Goal: Transaction & Acquisition: Purchase product/service

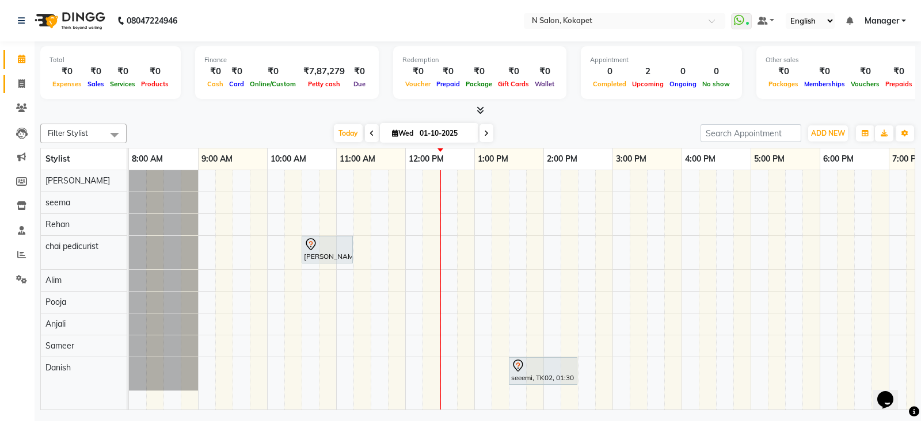
click at [18, 82] on icon at bounding box center [21, 83] width 6 height 9
select select "7256"
select select "service"
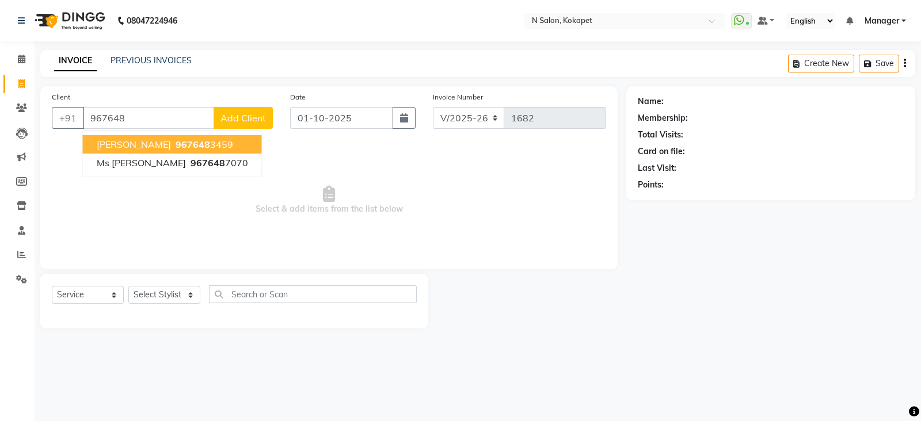
click at [188, 143] on button "[PERSON_NAME] 967648 3459" at bounding box center [172, 144] width 179 height 18
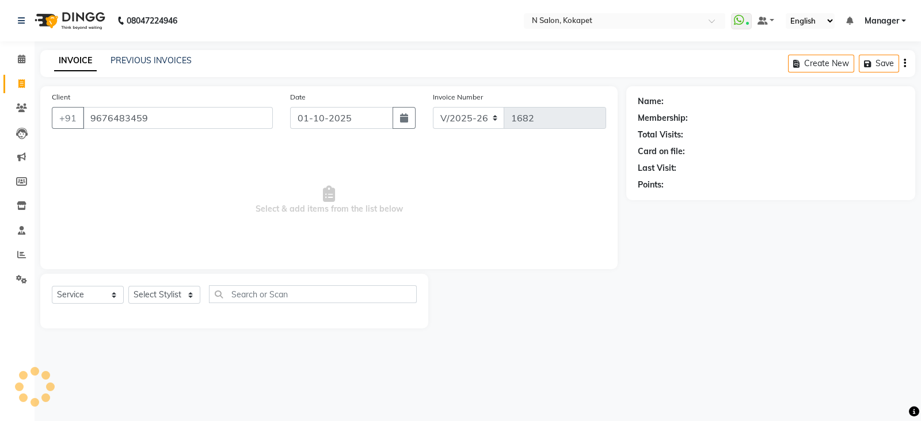
type input "9676483459"
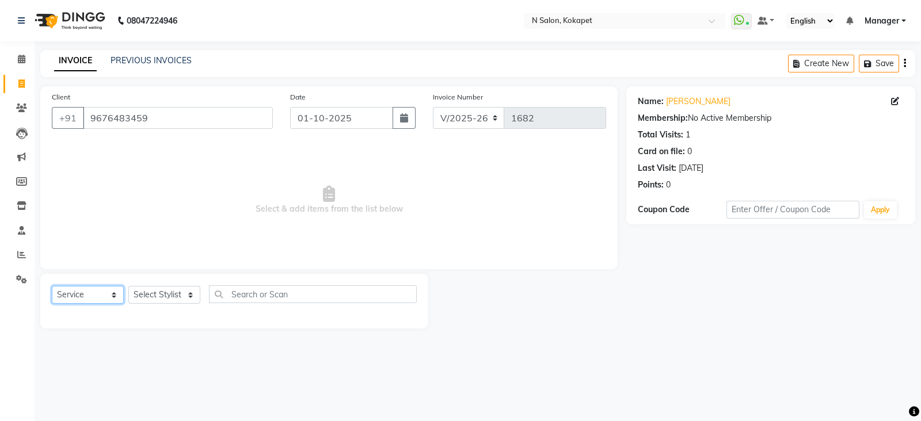
click at [90, 294] on select "Select Service Product Membership Package Voucher Prepaid Gift Card" at bounding box center [88, 295] width 72 height 18
click at [52, 287] on select "Select Service Product Membership Package Voucher Prepaid Gift Card" at bounding box center [88, 295] width 72 height 18
click at [161, 299] on select "Select Stylist [PERSON_NAME] [PERSON_NAME] pedicurist [DEMOGRAPHIC_DATA] Manage…" at bounding box center [164, 295] width 72 height 18
select select "70889"
click at [128, 287] on select "Select Stylist [PERSON_NAME] [PERSON_NAME] pedicurist [DEMOGRAPHIC_DATA] Manage…" at bounding box center [164, 295] width 72 height 18
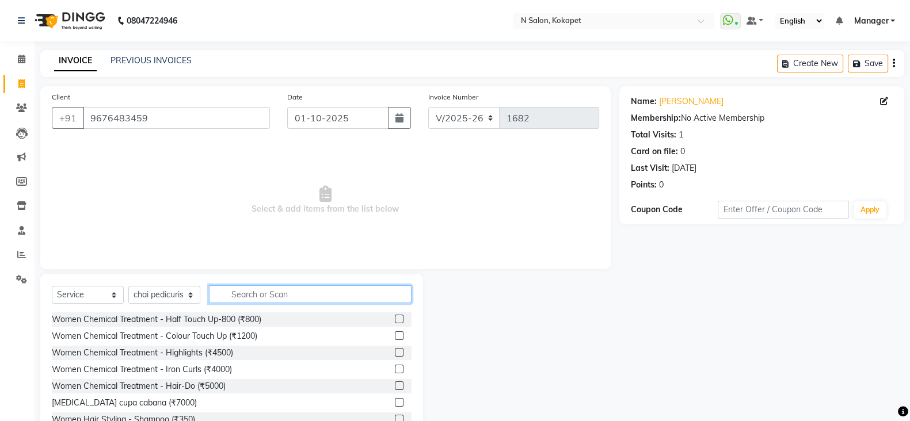
click at [283, 293] on input "text" at bounding box center [310, 295] width 203 height 18
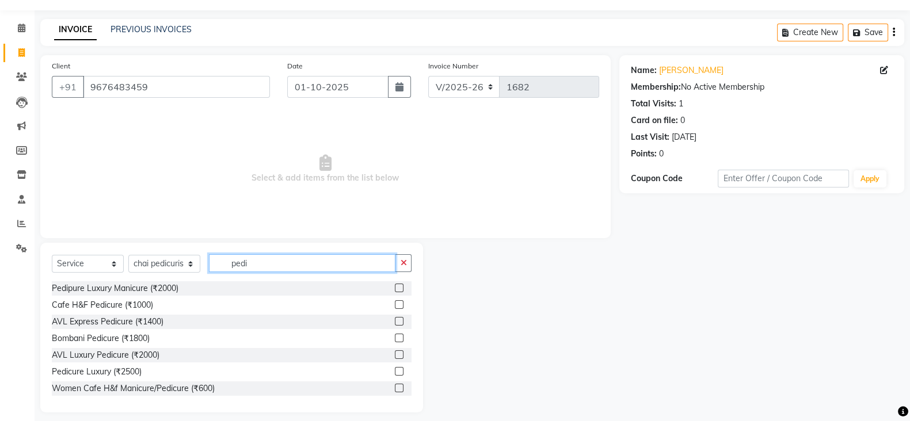
scroll to position [26, 0]
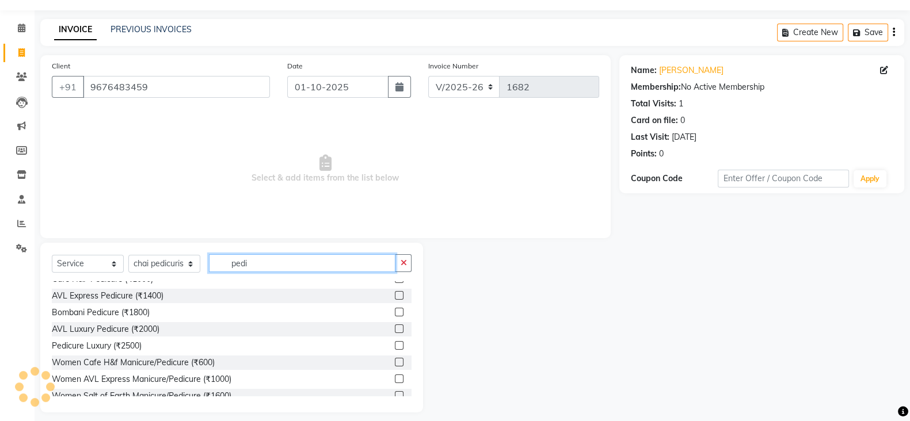
type input "pedi"
click at [395, 311] on div at bounding box center [403, 313] width 17 height 14
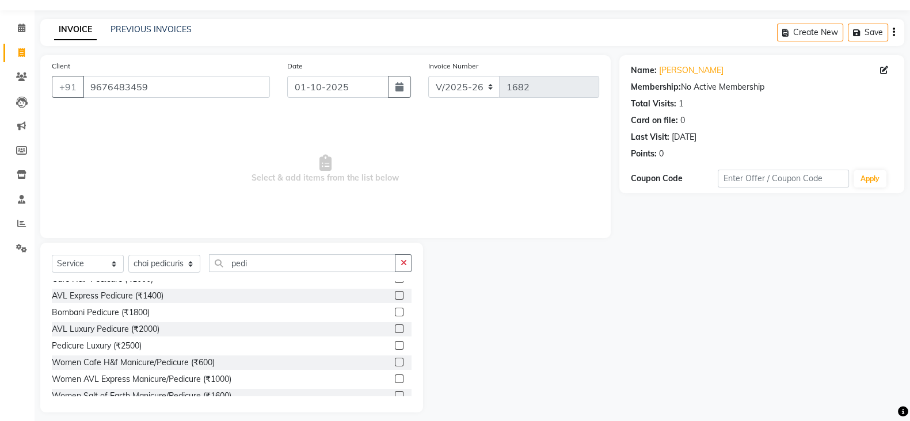
click at [395, 313] on label at bounding box center [399, 312] width 9 height 9
click at [395, 313] on input "checkbox" at bounding box center [398, 312] width 7 height 7
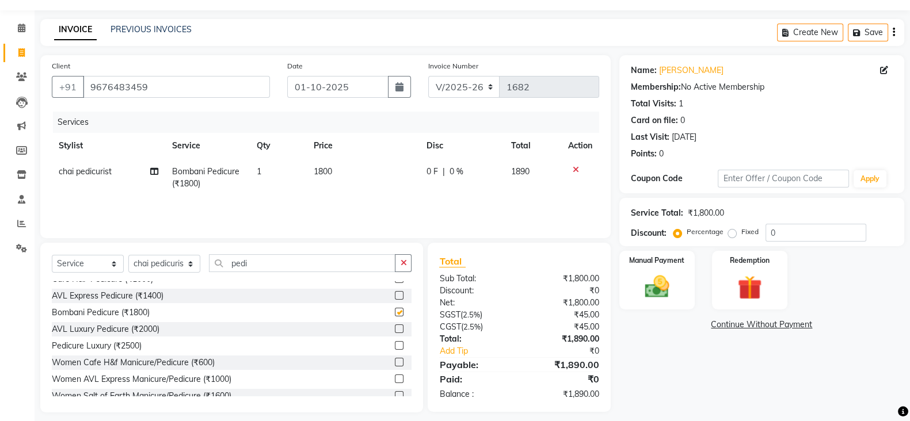
checkbox input "false"
click at [653, 264] on label "Manual Payment" at bounding box center [657, 259] width 58 height 11
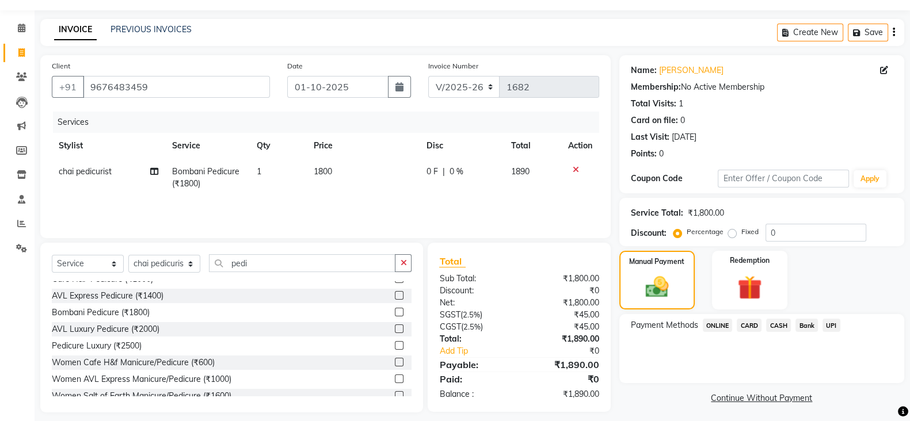
click at [722, 328] on span "ONLINE" at bounding box center [718, 325] width 30 height 13
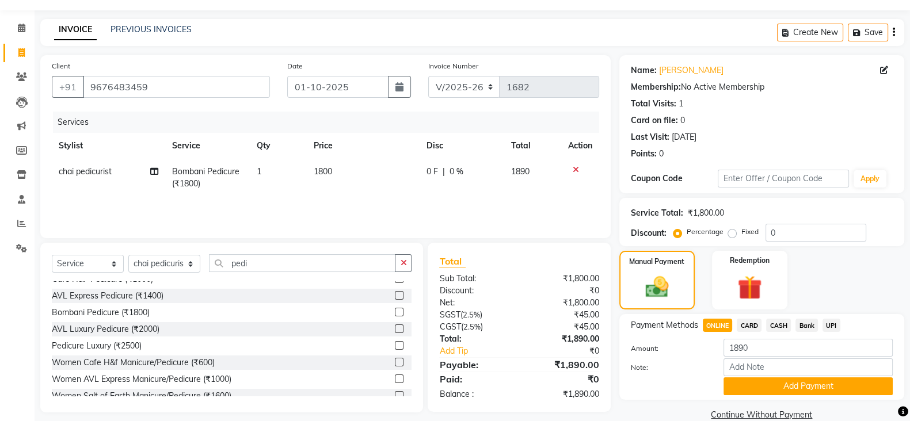
click at [835, 326] on span "UPI" at bounding box center [832, 325] width 18 height 13
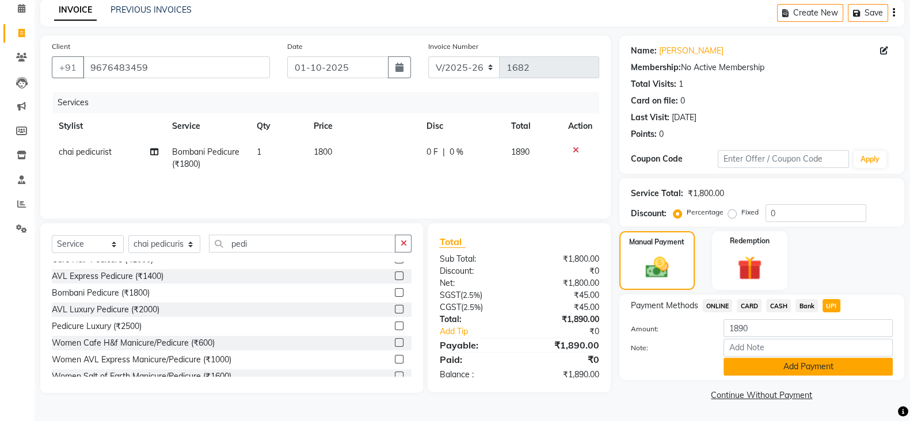
click at [794, 373] on button "Add Payment" at bounding box center [808, 367] width 169 height 18
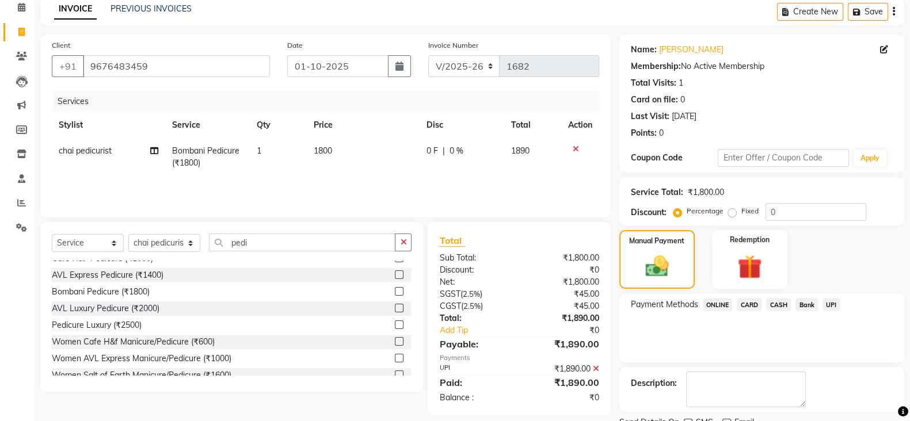
scroll to position [98, 0]
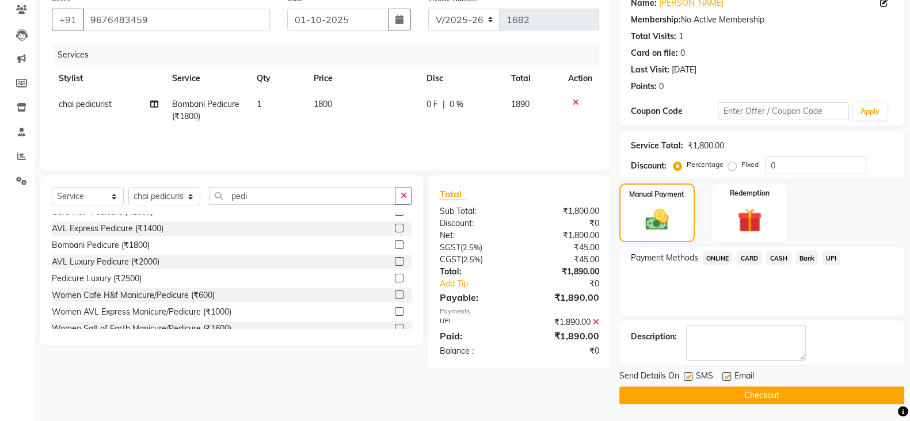
click at [694, 395] on button "Checkout" at bounding box center [761, 396] width 285 height 18
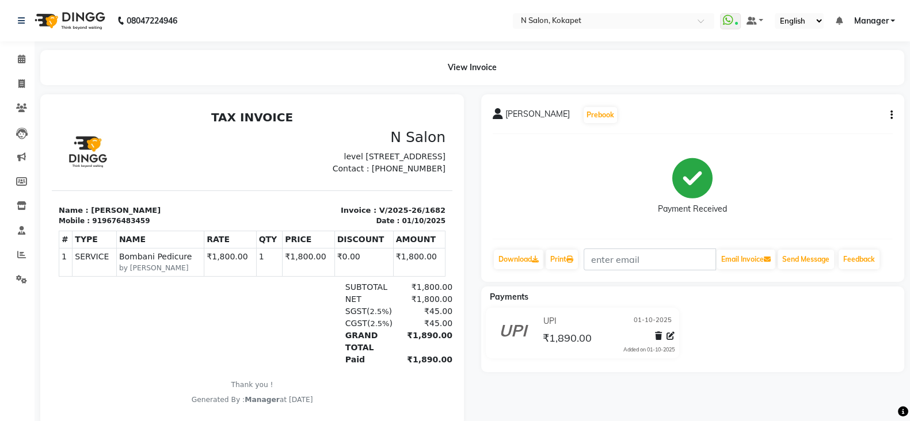
click at [63, 24] on img at bounding box center [68, 21] width 79 height 32
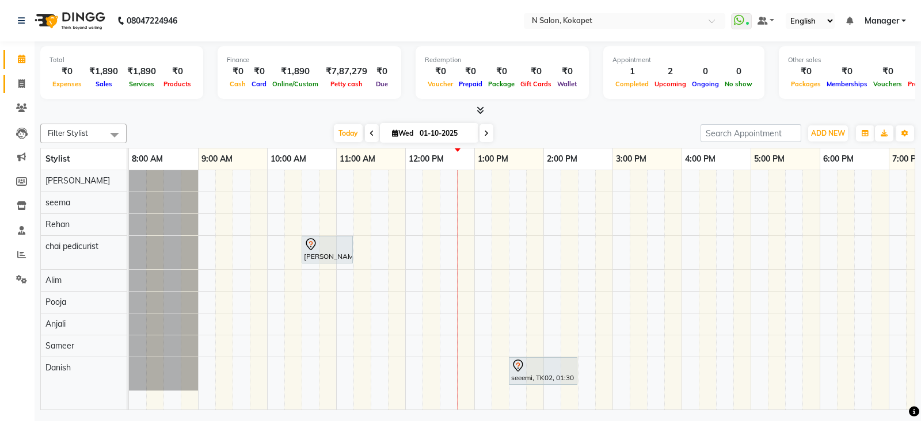
click at [14, 76] on link "Invoice" at bounding box center [17, 84] width 28 height 19
select select "service"
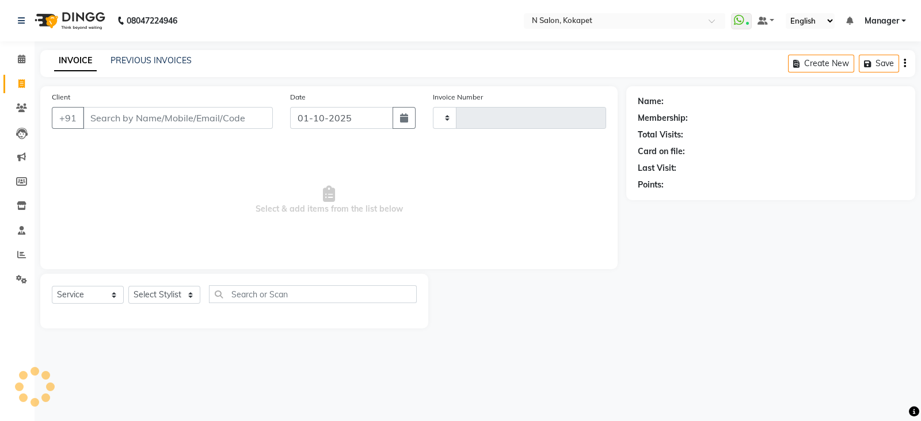
type input "1683"
select select "7256"
click at [131, 113] on input "Client" at bounding box center [178, 118] width 190 height 22
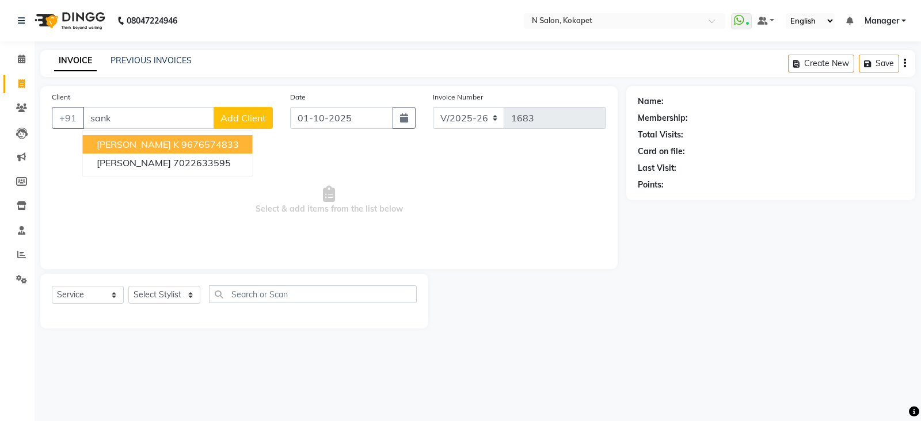
click at [106, 150] on span "[PERSON_NAME] k" at bounding box center [138, 145] width 82 height 12
type input "9676574833"
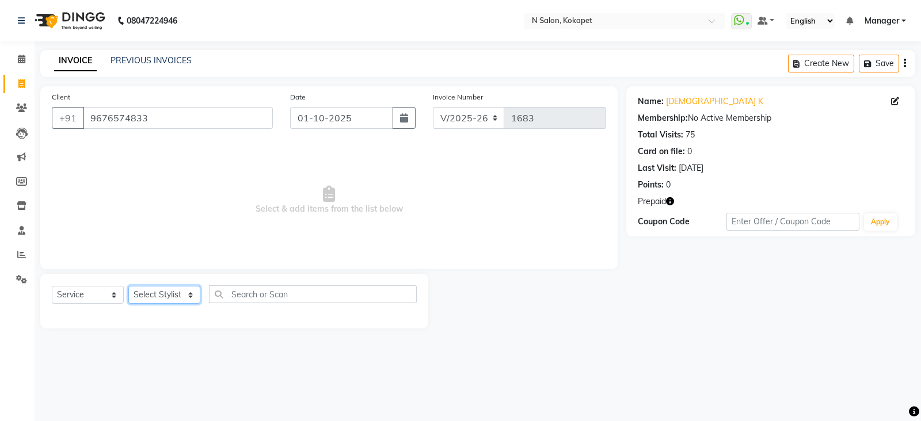
click at [148, 290] on select "Select Stylist [PERSON_NAME] [PERSON_NAME] pedicurist [DEMOGRAPHIC_DATA] Manage…" at bounding box center [164, 295] width 72 height 18
select select "63213"
click at [128, 287] on select "Select Stylist [PERSON_NAME] [PERSON_NAME] pedicurist [DEMOGRAPHIC_DATA] Manage…" at bounding box center [164, 295] width 72 height 18
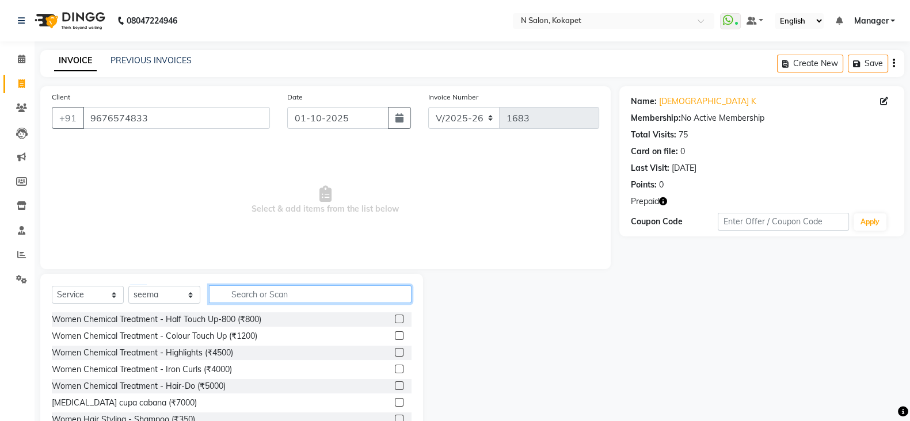
click at [256, 297] on input "text" at bounding box center [310, 295] width 203 height 18
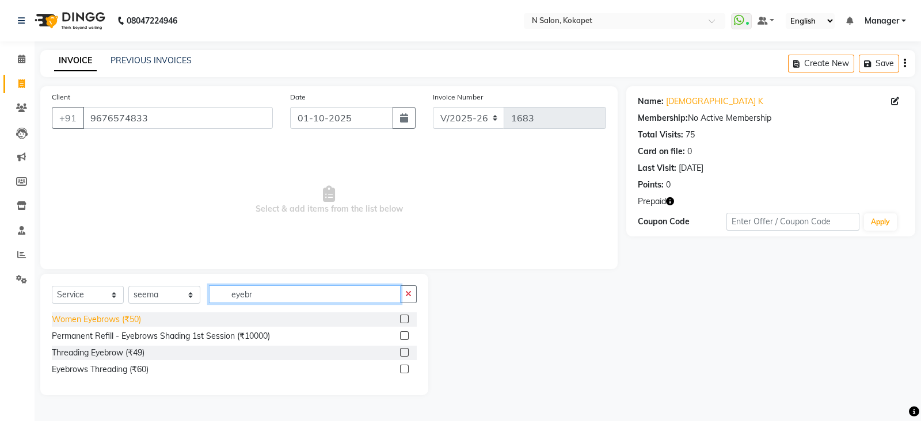
type input "eyebr"
click at [105, 318] on div "Women Eyebrows (₹50)" at bounding box center [96, 320] width 89 height 12
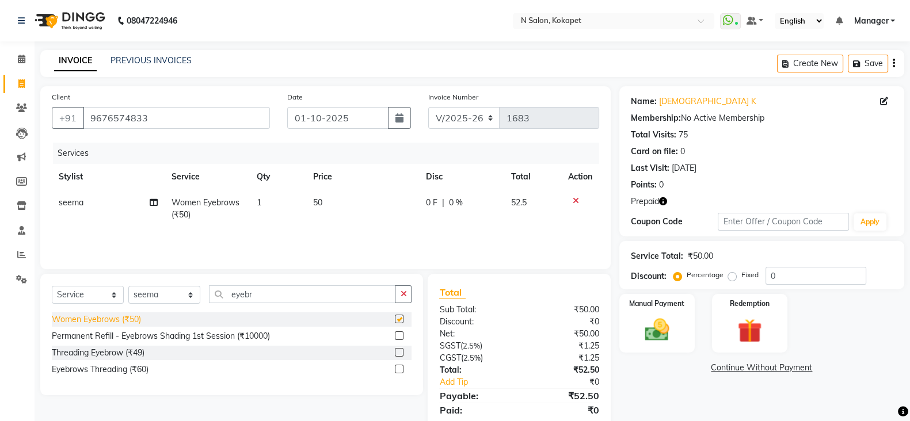
checkbox input "false"
click at [670, 330] on img at bounding box center [657, 329] width 41 height 29
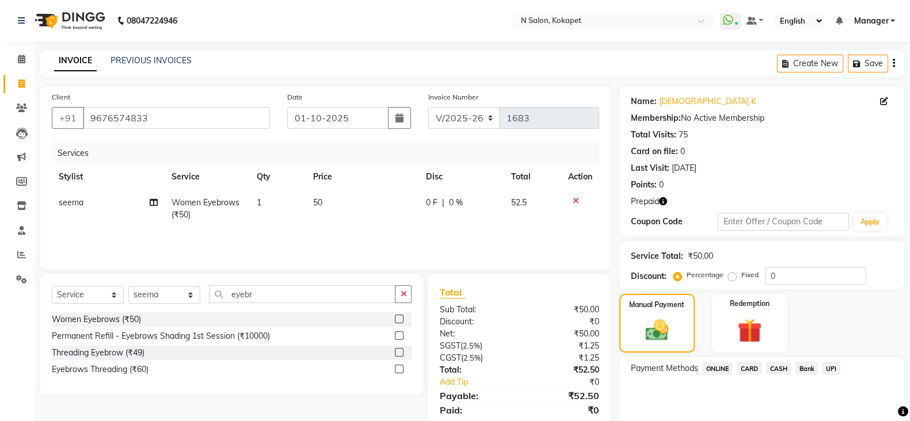
click at [715, 369] on span "ONLINE" at bounding box center [718, 368] width 30 height 13
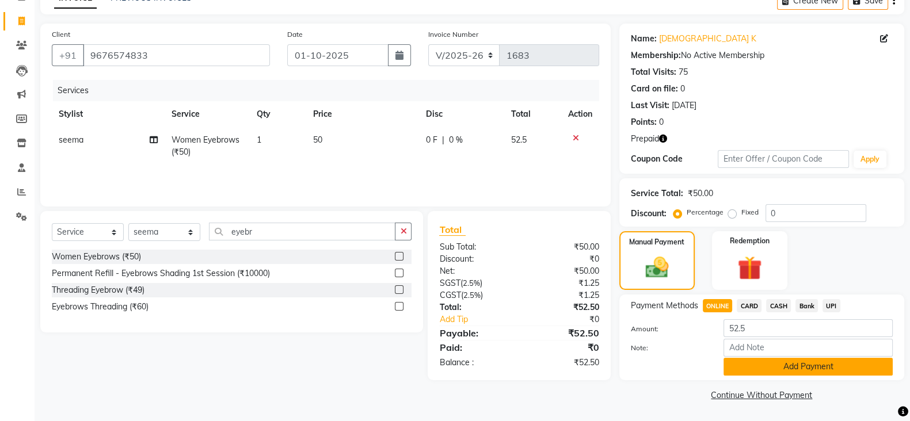
click at [790, 361] on button "Add Payment" at bounding box center [808, 367] width 169 height 18
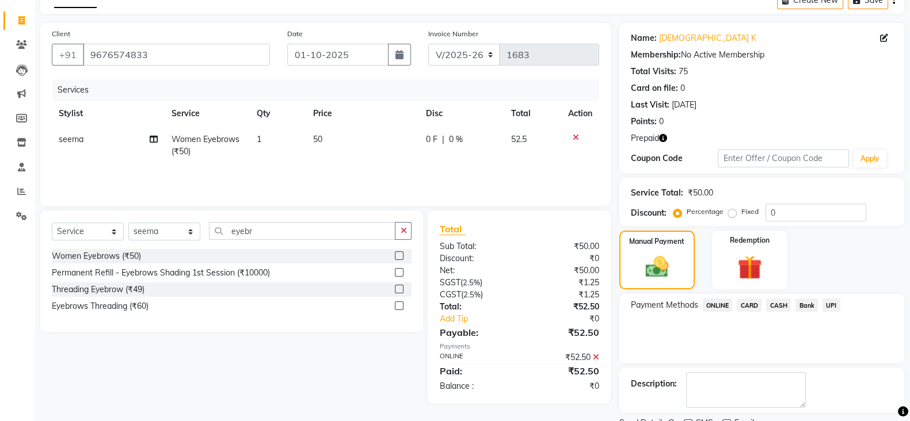
scroll to position [111, 0]
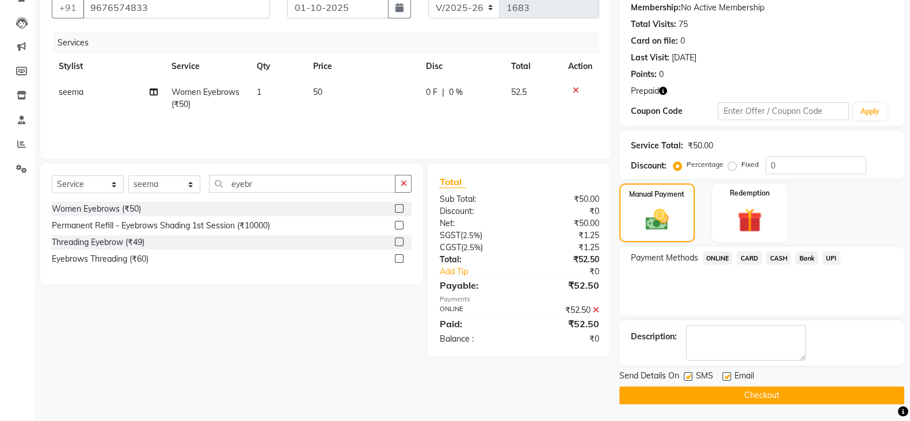
click at [770, 396] on button "Checkout" at bounding box center [761, 396] width 285 height 18
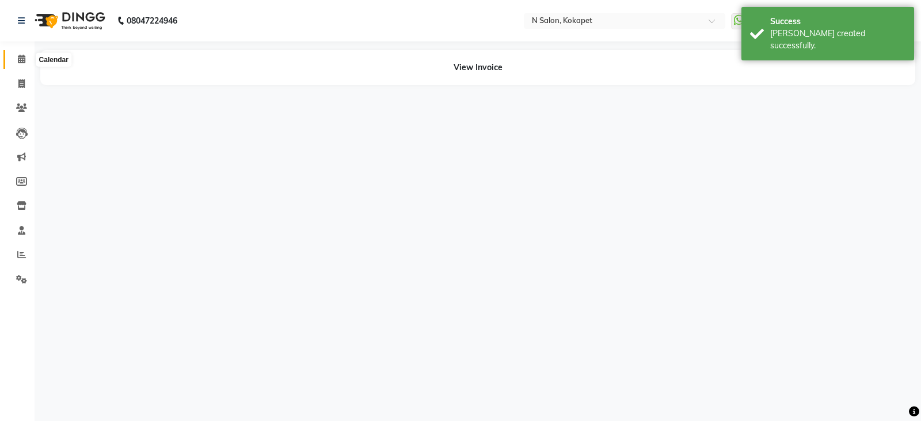
click at [18, 61] on icon at bounding box center [21, 59] width 7 height 9
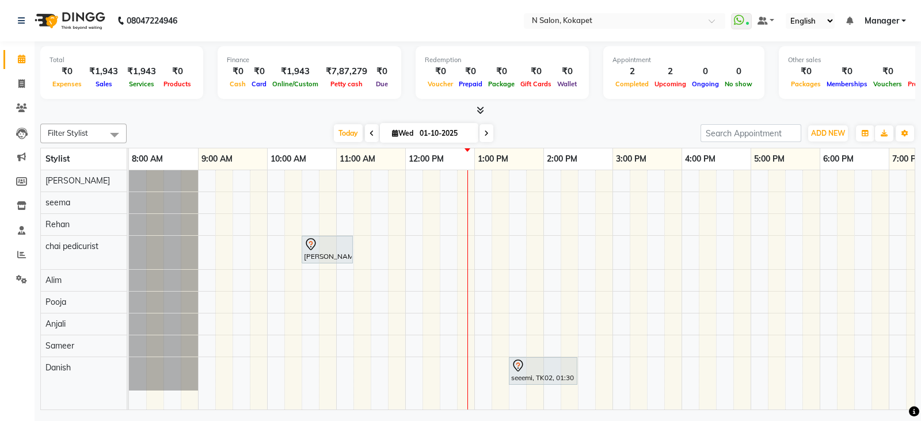
click at [440, 127] on input "01-10-2025" at bounding box center [445, 133] width 58 height 17
select select "10"
select select "2025"
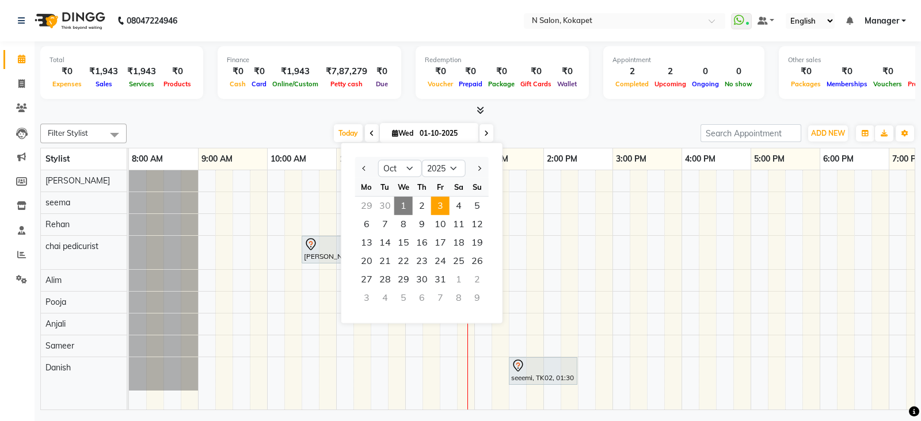
click at [442, 206] on span "3" at bounding box center [440, 206] width 18 height 18
type input "03-10-2025"
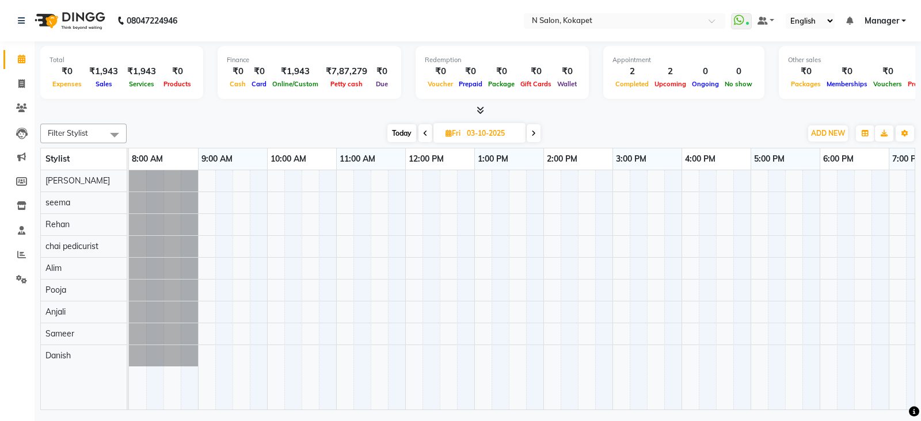
click at [500, 300] on div at bounding box center [612, 289] width 967 height 239
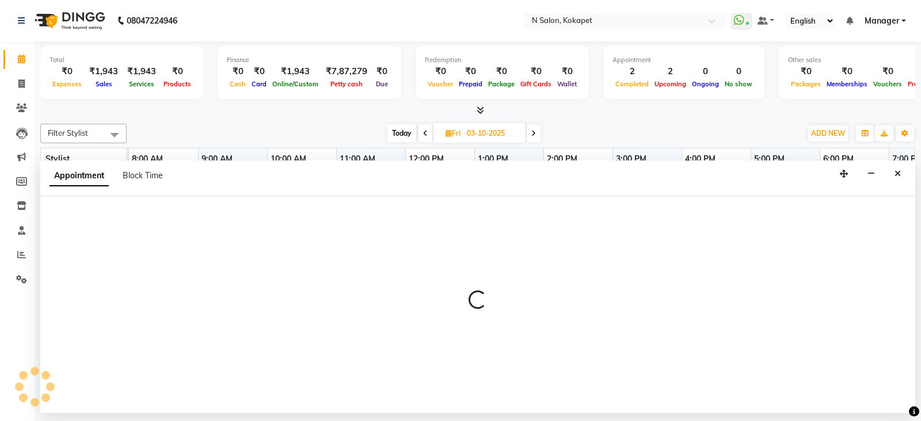
select select "89511"
select select "795"
select select "tentative"
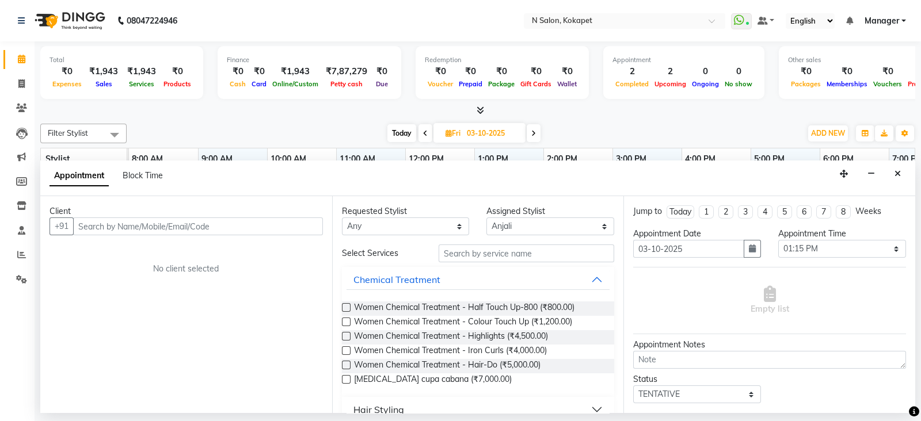
click at [893, 163] on div "Appointment Block Time" at bounding box center [477, 179] width 875 height 36
click at [899, 174] on icon "Close" at bounding box center [898, 174] width 6 height 8
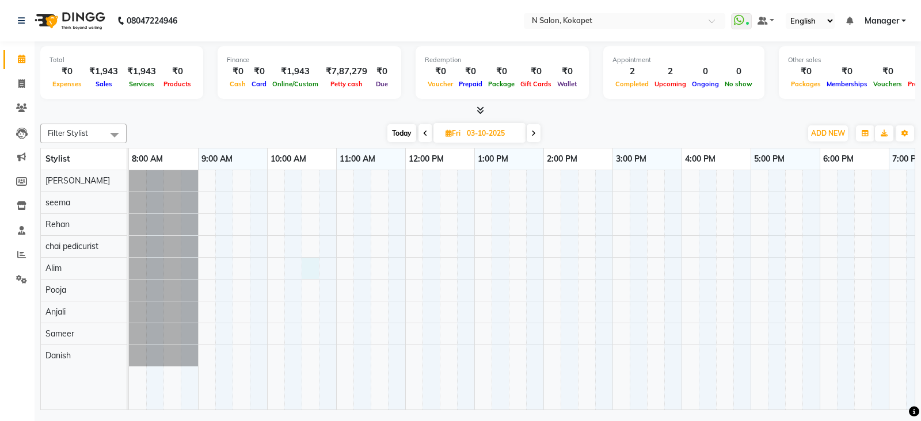
click at [307, 264] on div at bounding box center [612, 289] width 967 height 239
select select "80668"
select select "630"
select select "tentative"
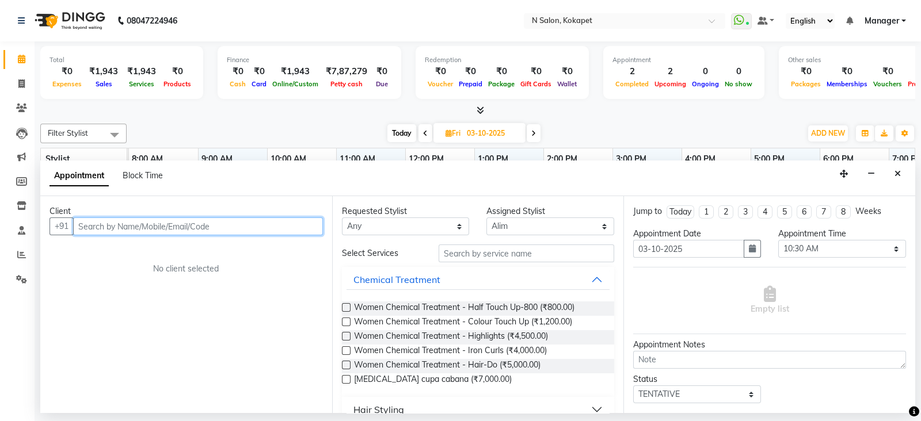
click at [124, 220] on input "text" at bounding box center [198, 227] width 250 height 18
type input "9959600947"
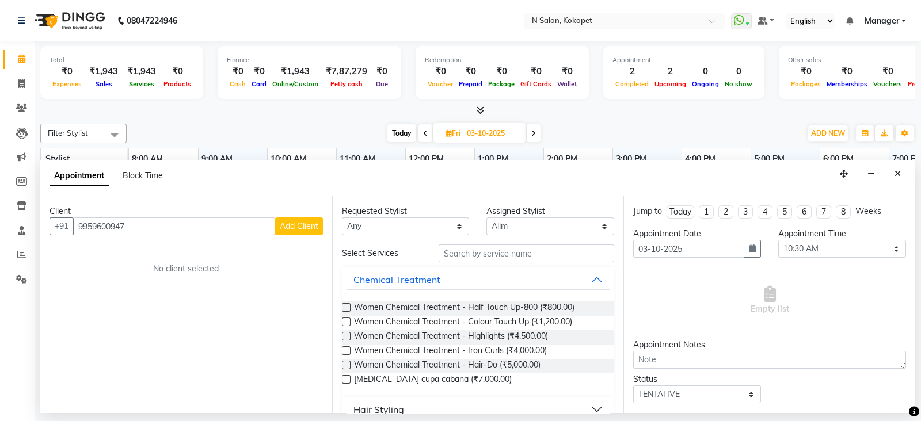
click at [292, 221] on span "Add Client" at bounding box center [299, 226] width 39 height 10
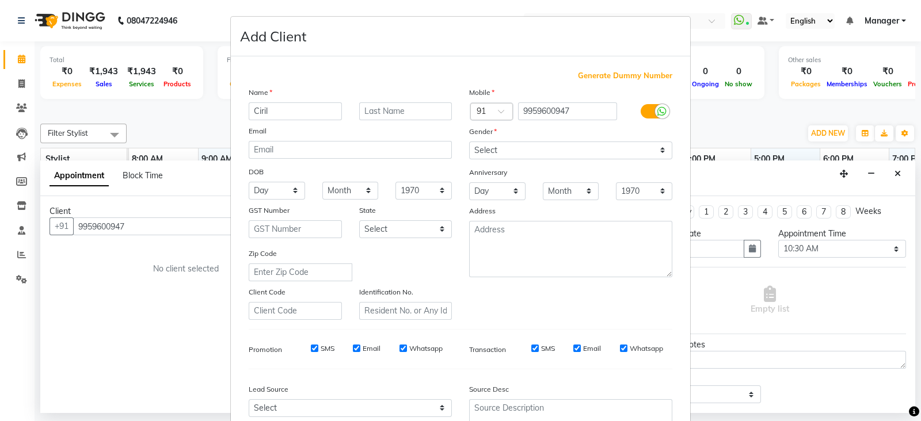
type input "Ciril"
click at [509, 148] on select "Select [DEMOGRAPHIC_DATA] [DEMOGRAPHIC_DATA] Other Prefer Not To Say" at bounding box center [570, 151] width 203 height 18
select select "[DEMOGRAPHIC_DATA]"
click at [469, 142] on select "Select [DEMOGRAPHIC_DATA] [DEMOGRAPHIC_DATA] Other Prefer Not To Say" at bounding box center [570, 151] width 203 height 18
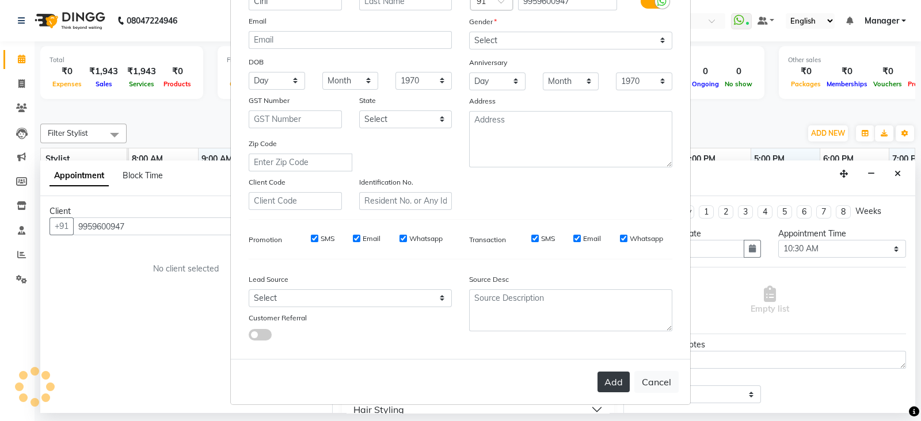
click at [610, 380] on button "Add" at bounding box center [614, 382] width 32 height 21
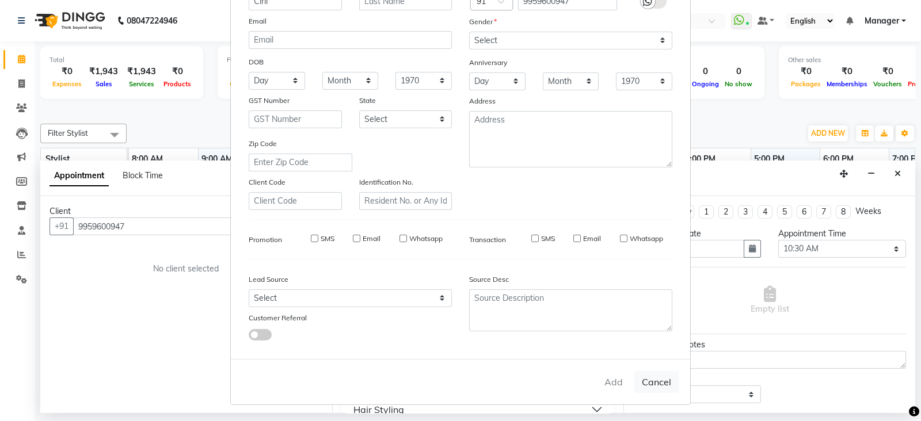
select select
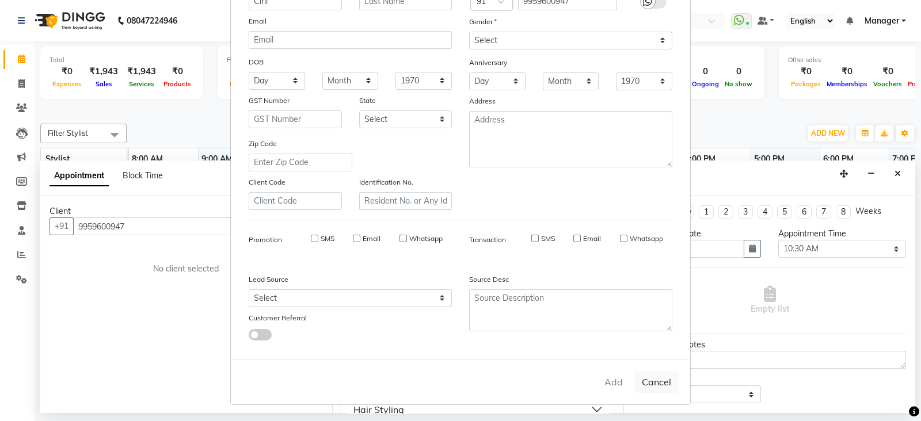
select select
checkbox input "false"
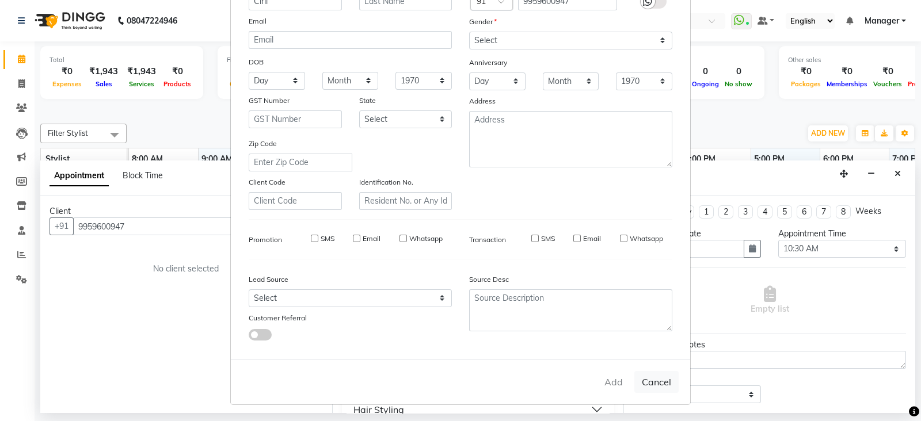
checkbox input "false"
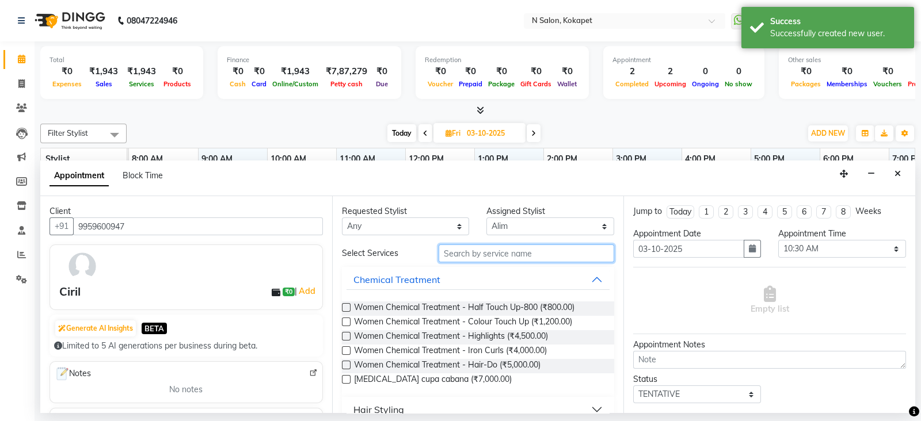
click at [481, 258] on input "text" at bounding box center [527, 254] width 176 height 18
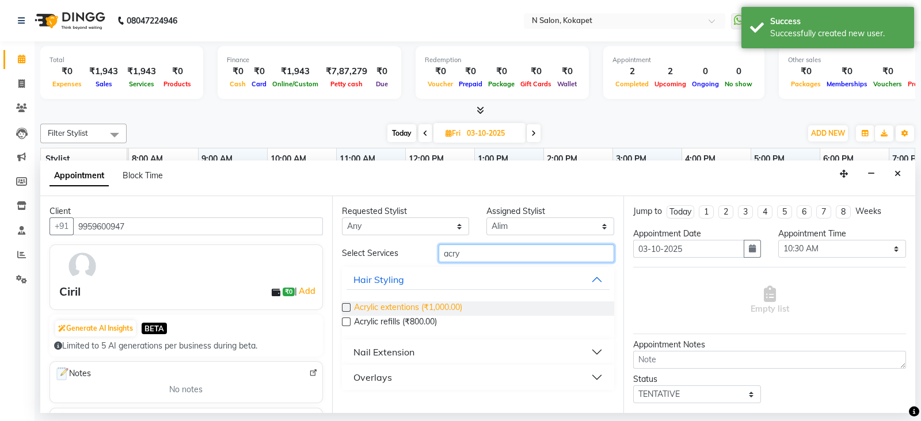
type input "acry"
click at [389, 300] on div "Acrylic extentions (₹1,000.00) Acrylic refills (₹800.00)" at bounding box center [478, 315] width 273 height 47
click at [433, 309] on span "Acrylic extentions (₹1,000.00)" at bounding box center [408, 309] width 108 height 14
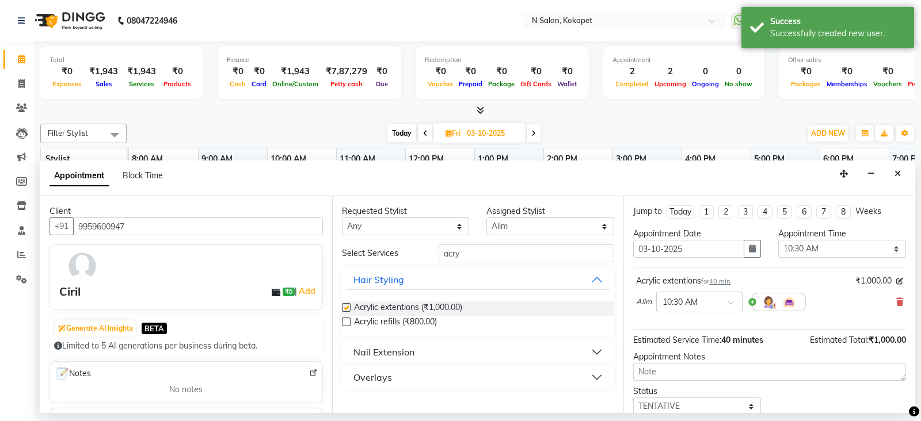
checkbox input "false"
drag, startPoint x: 488, startPoint y: 249, endPoint x: 219, endPoint y: 237, distance: 269.6
click at [219, 237] on div "Client [PHONE_NUMBER] Ciril ₹0 | Add Generate AI Insights BETA Limited to 5 AI …" at bounding box center [477, 304] width 875 height 217
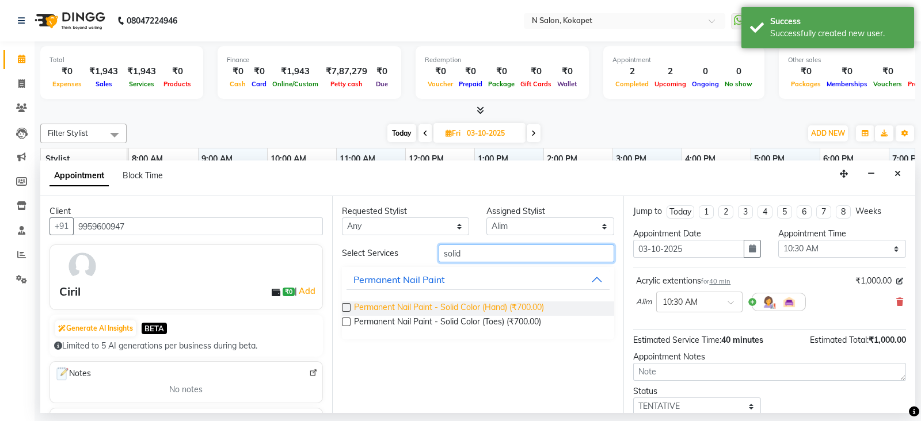
type input "solid"
click at [374, 302] on span "Permanent Nail Paint - Solid Color (Hand) (₹700.00)" at bounding box center [449, 309] width 190 height 14
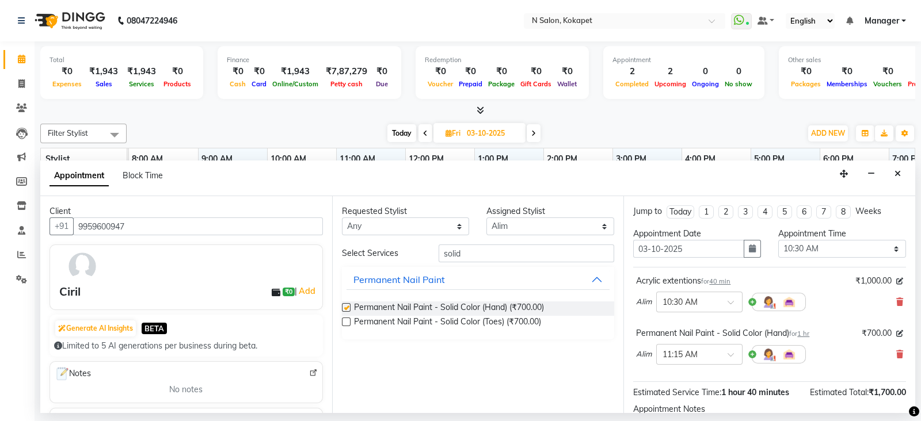
checkbox input "false"
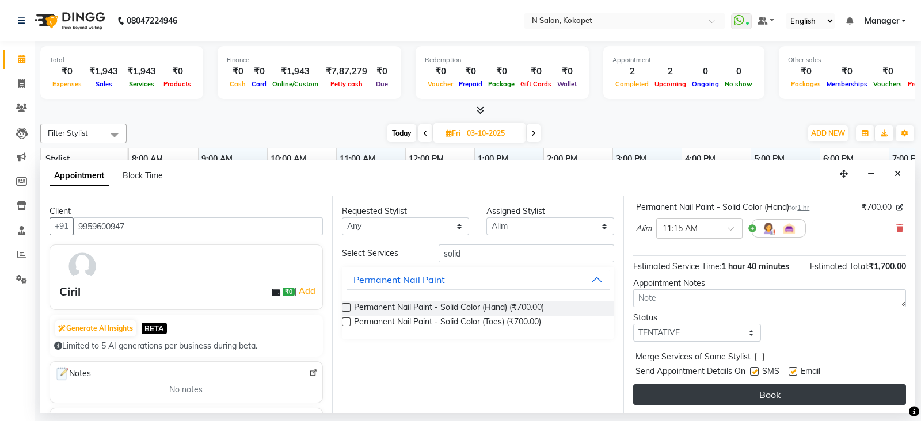
click at [780, 391] on button "Book" at bounding box center [769, 395] width 273 height 21
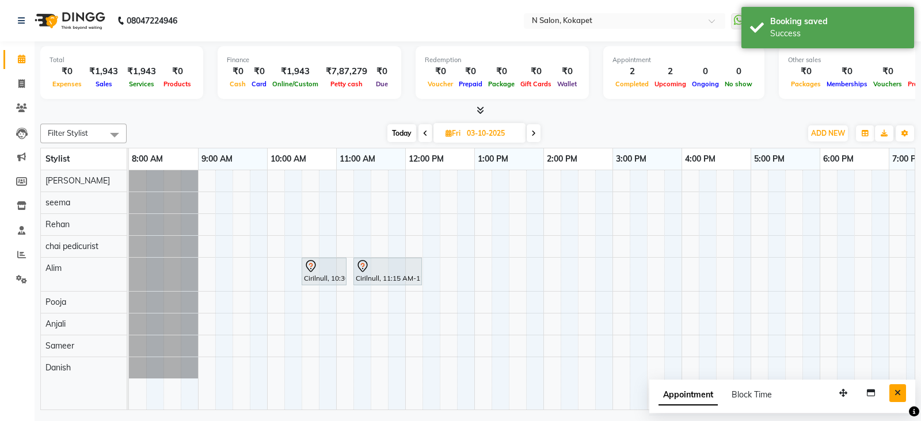
click at [895, 390] on icon "Close" at bounding box center [898, 393] width 6 height 8
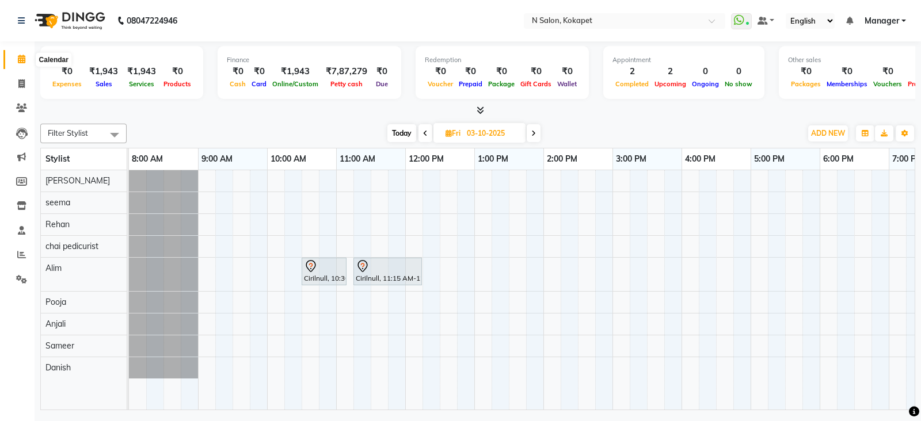
click at [20, 59] on icon at bounding box center [21, 59] width 7 height 9
click at [480, 107] on icon at bounding box center [480, 110] width 7 height 9
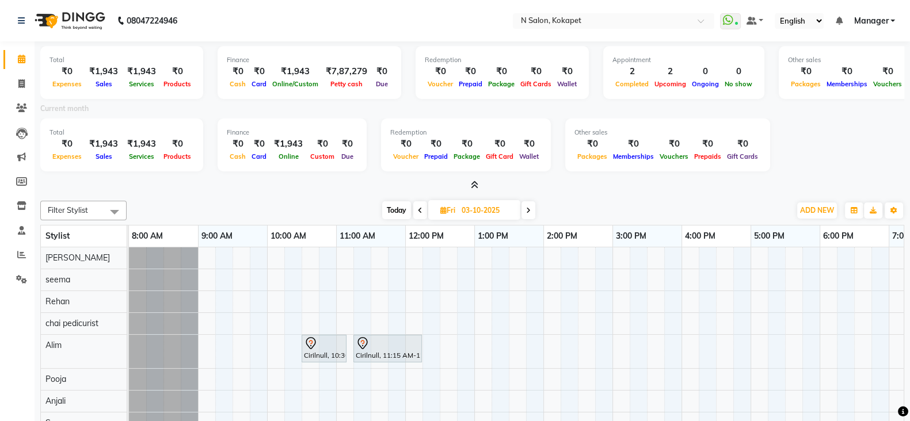
click at [478, 183] on icon at bounding box center [474, 185] width 7 height 9
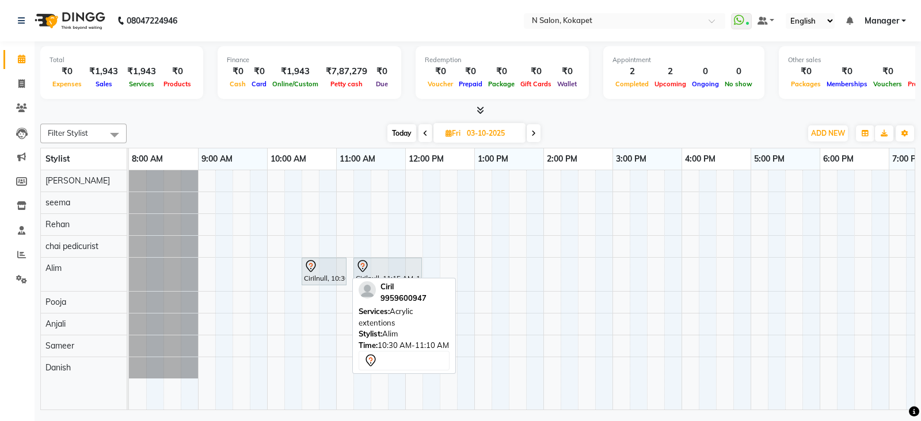
click at [343, 281] on div "Cirilnull, 10:30 AM-11:10 AM, Acrylic extentions" at bounding box center [324, 272] width 43 height 24
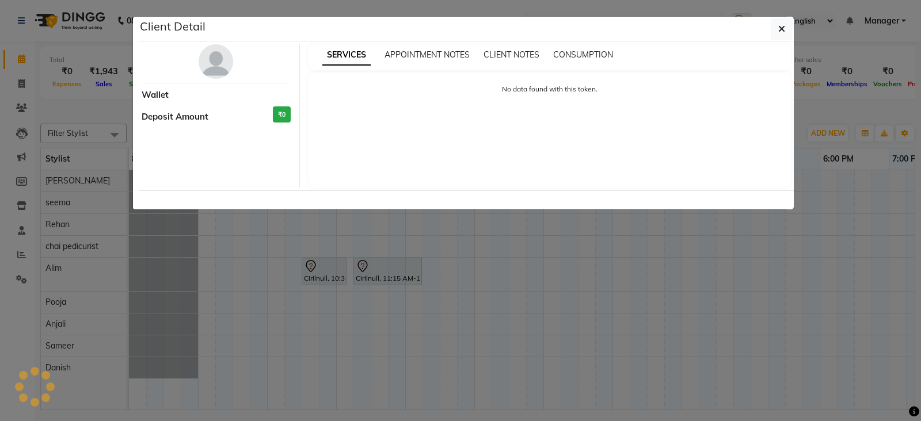
select select "7"
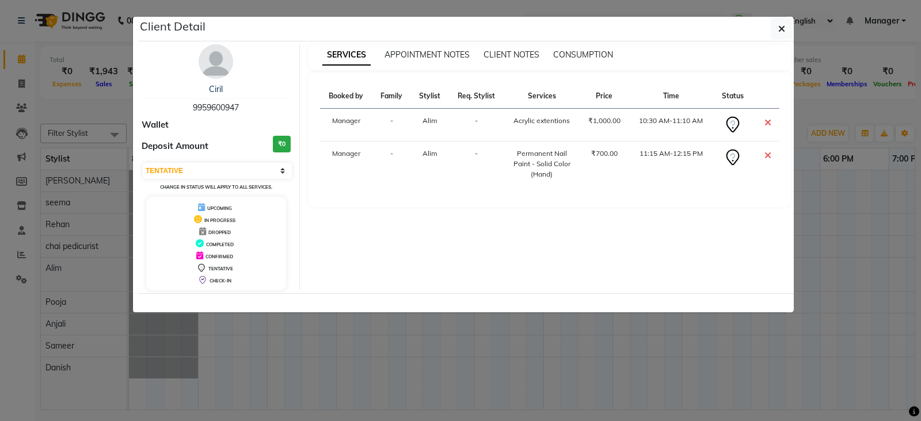
click at [397, 399] on ngb-modal-window "Client Detail Ciril 9959600947 Wallet Deposit Amount ₹0 Select CONFIRMED TENTAT…" at bounding box center [460, 210] width 921 height 421
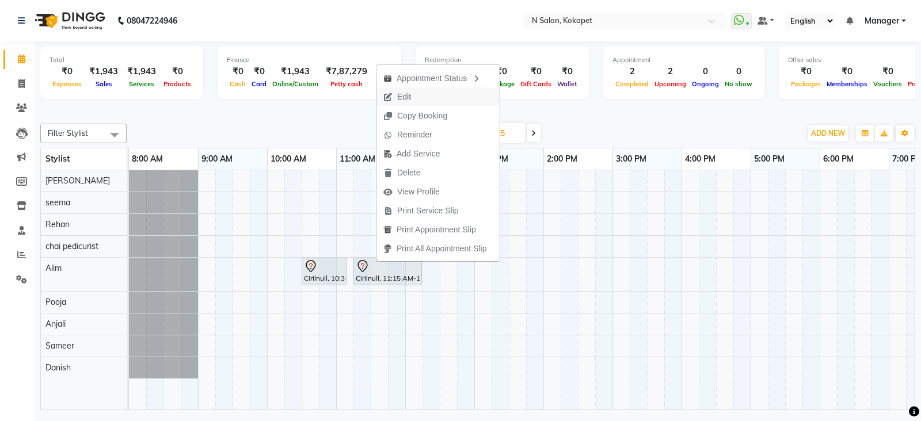
click at [404, 99] on span "Edit" at bounding box center [404, 97] width 14 height 12
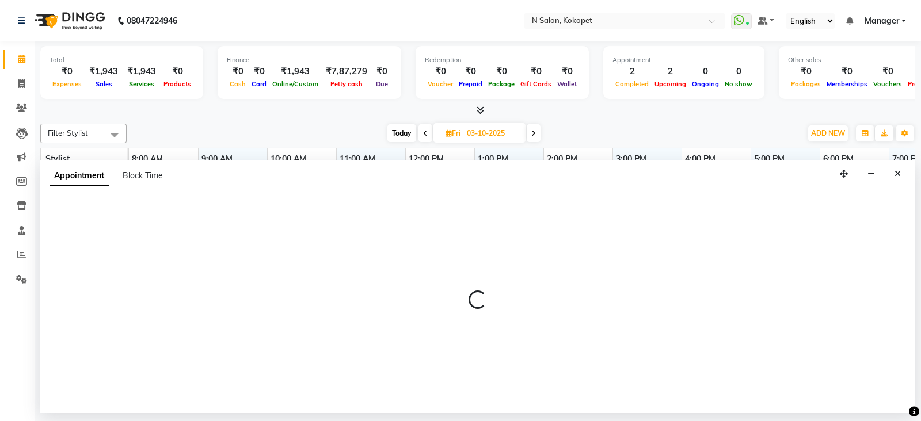
select select "tentative"
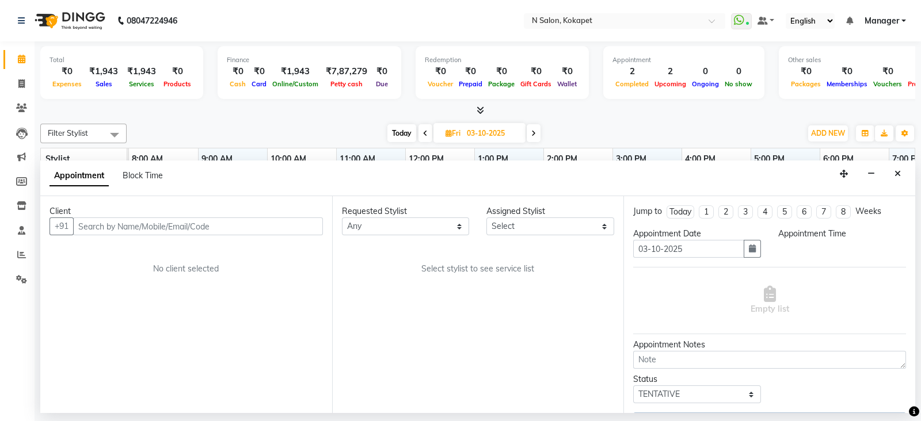
select select "80668"
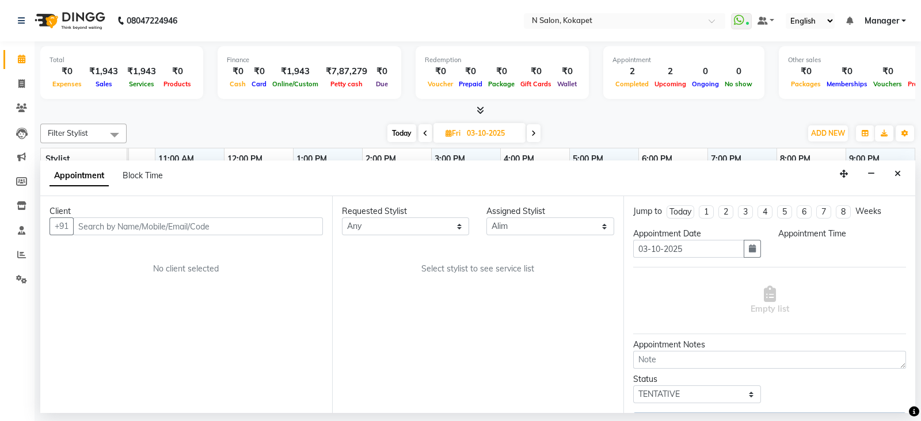
select select "630"
select select "3634"
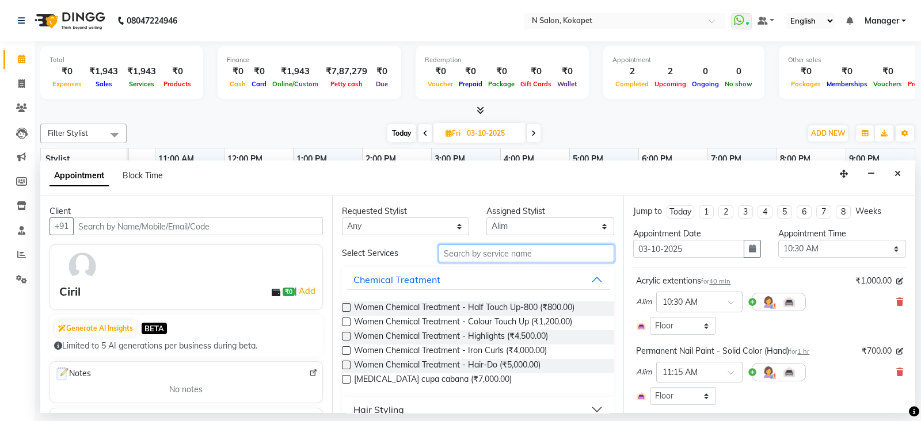
click at [509, 254] on input "text" at bounding box center [527, 254] width 176 height 18
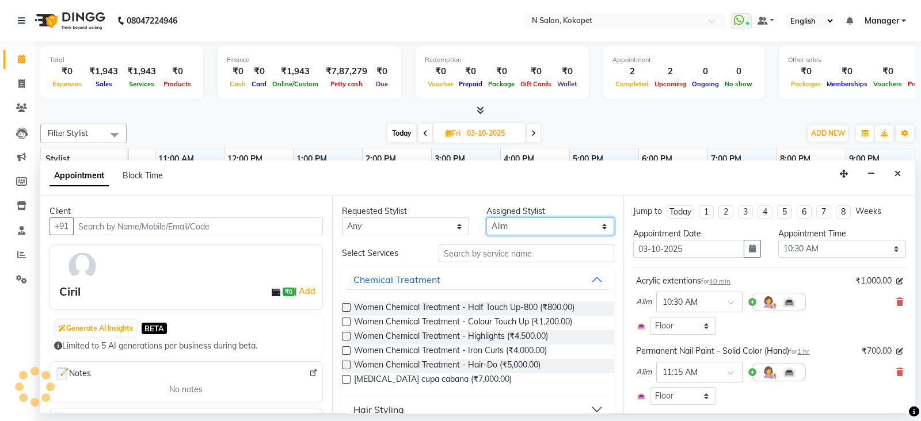
click at [518, 218] on select "Select [PERSON_NAME] pedicurist [DEMOGRAPHIC_DATA] Pooja [PERSON_NAME] [PERSON_…" at bounding box center [550, 227] width 128 height 18
select select "70889"
click at [486, 218] on select "Select [PERSON_NAME] pedicurist [DEMOGRAPHIC_DATA] Pooja [PERSON_NAME] [PERSON_…" at bounding box center [550, 227] width 128 height 18
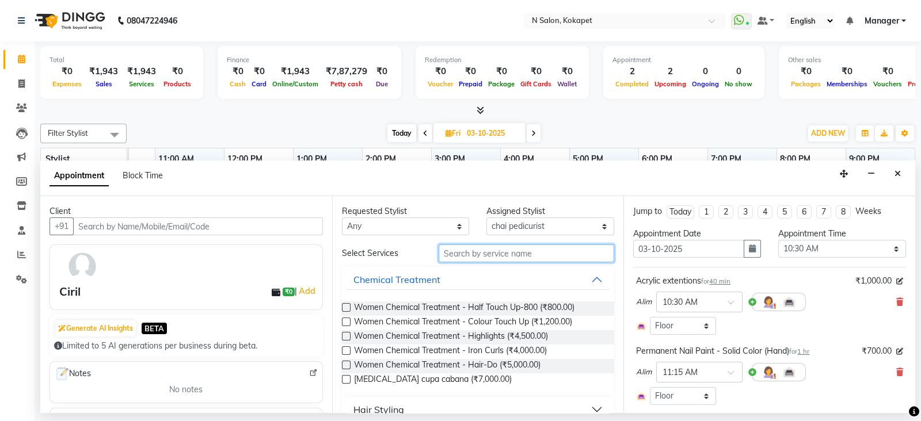
click at [488, 254] on input "text" at bounding box center [527, 254] width 176 height 18
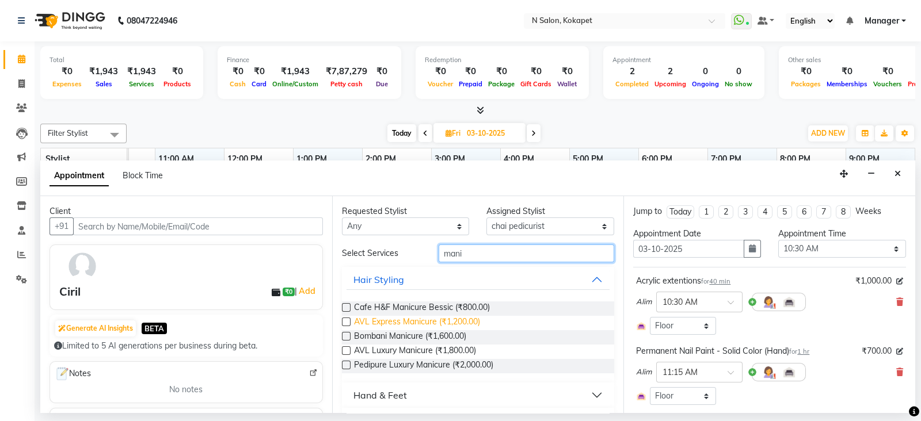
scroll to position [26, 0]
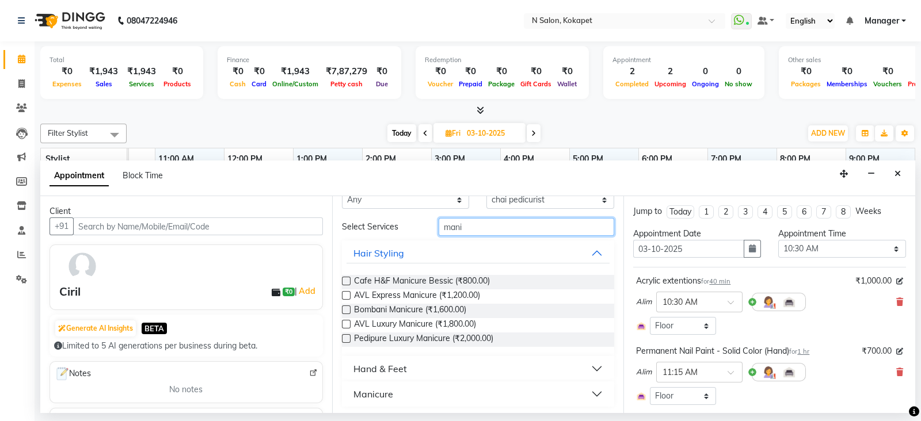
type input "mani"
click at [418, 361] on button "Hand & Feet" at bounding box center [479, 369] width 264 height 21
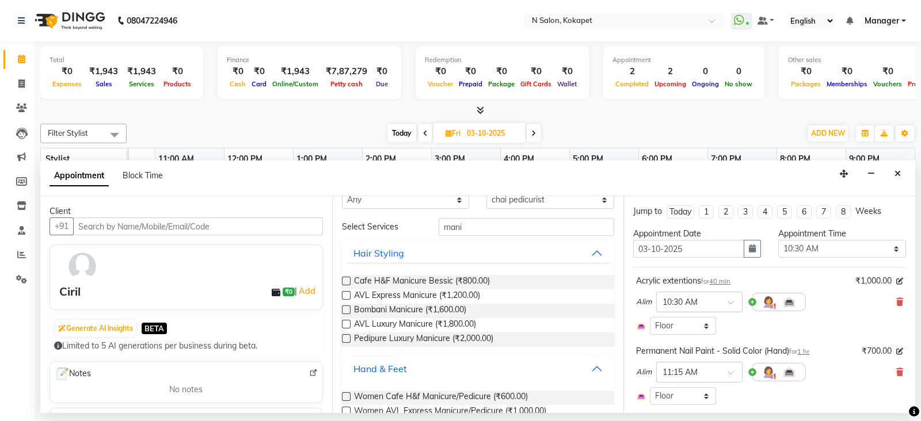
scroll to position [76, 0]
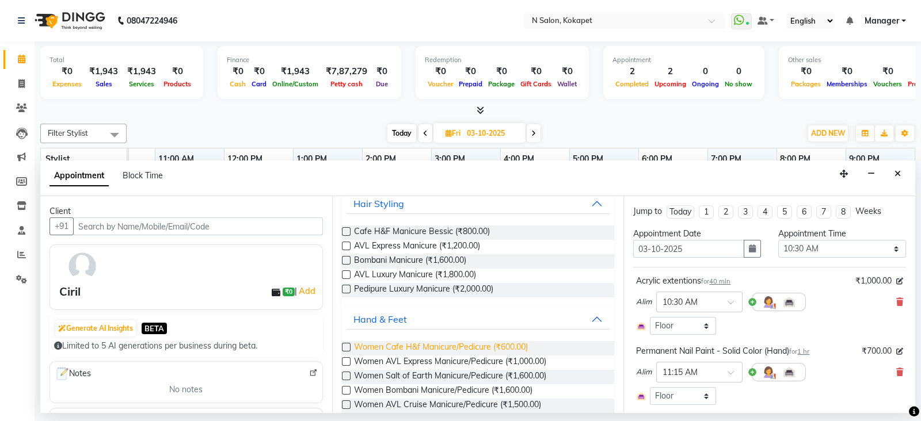
click at [430, 352] on span "Women Cafe H&f Manicure/Pedicure (₹600.00)" at bounding box center [441, 348] width 174 height 14
checkbox input "false"
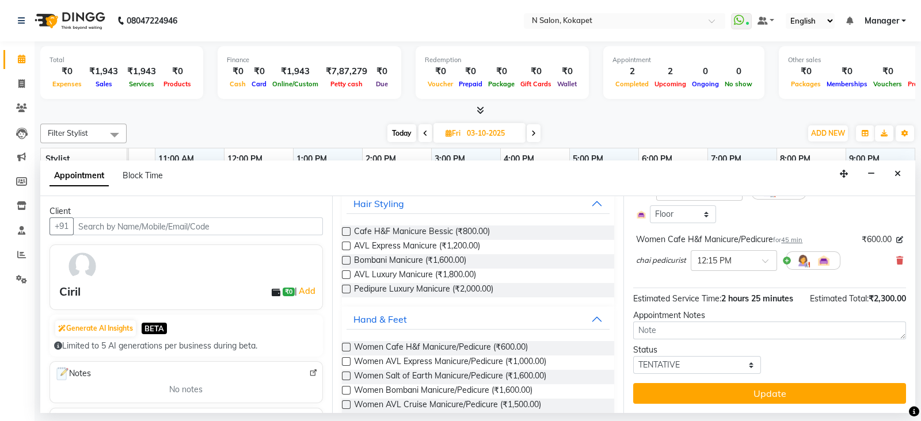
scroll to position [185, 0]
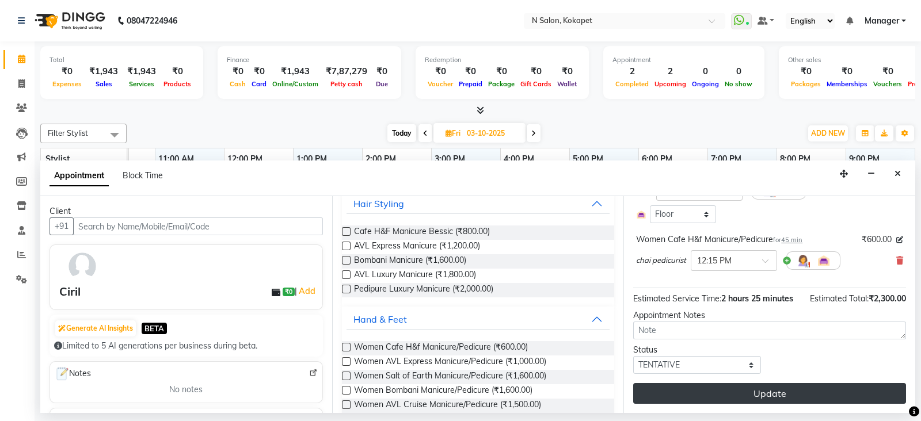
click at [697, 404] on button "Update" at bounding box center [769, 393] width 273 height 21
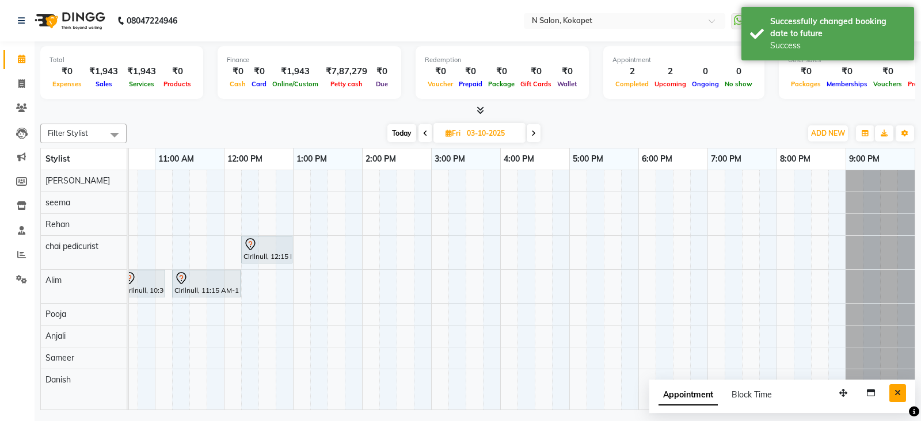
click at [897, 390] on icon "Close" at bounding box center [898, 393] width 6 height 8
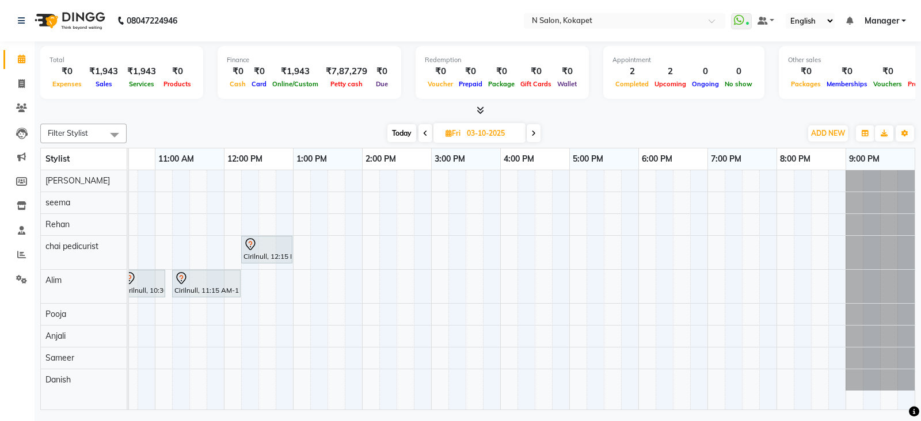
click at [760, 93] on div "Total ₹0 Expenses ₹1,943 Sales ₹1,943 Services ₹0 Products Finance ₹0 Cash ₹0 C…" at bounding box center [477, 74] width 875 height 56
click at [12, 90] on link "Invoice" at bounding box center [17, 84] width 28 height 19
select select "service"
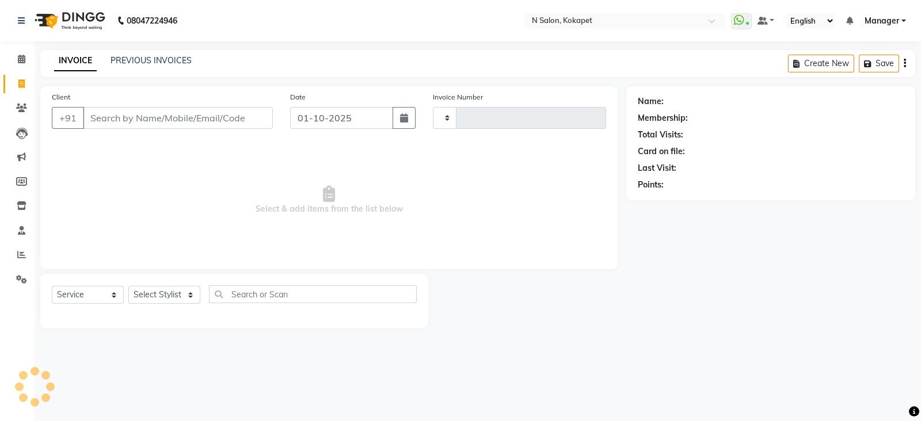
type input "1684"
select select "7256"
click at [102, 119] on input "Client" at bounding box center [178, 118] width 190 height 22
type input "9000328666"
click at [249, 122] on span "Add Client" at bounding box center [242, 118] width 45 height 12
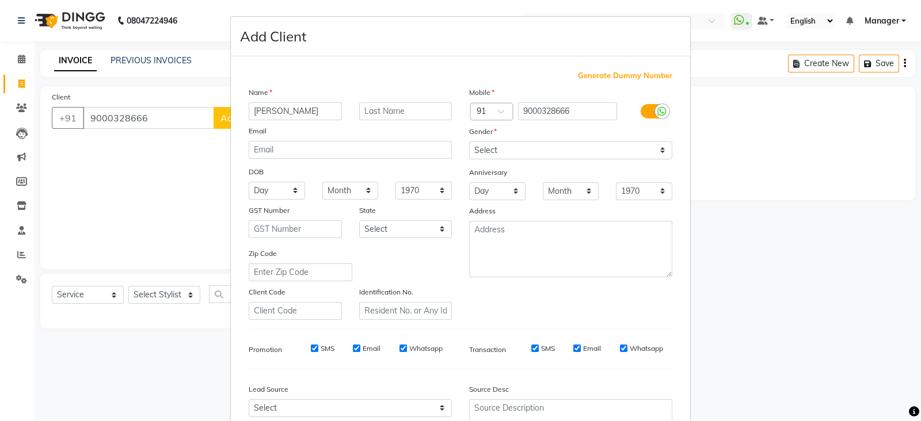
type input "[PERSON_NAME]"
click at [480, 156] on select "Select [DEMOGRAPHIC_DATA] [DEMOGRAPHIC_DATA] Other Prefer Not To Say" at bounding box center [570, 151] width 203 height 18
select select "[DEMOGRAPHIC_DATA]"
click at [469, 142] on select "Select [DEMOGRAPHIC_DATA] [DEMOGRAPHIC_DATA] Other Prefer Not To Say" at bounding box center [570, 151] width 203 height 18
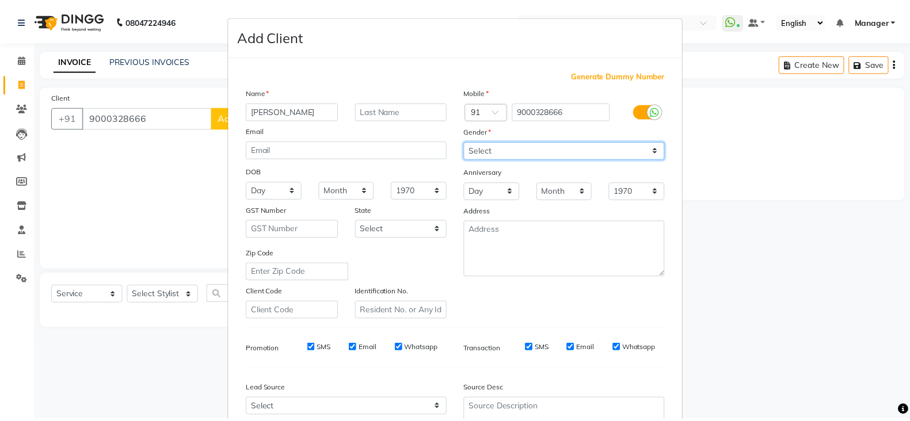
scroll to position [116, 0]
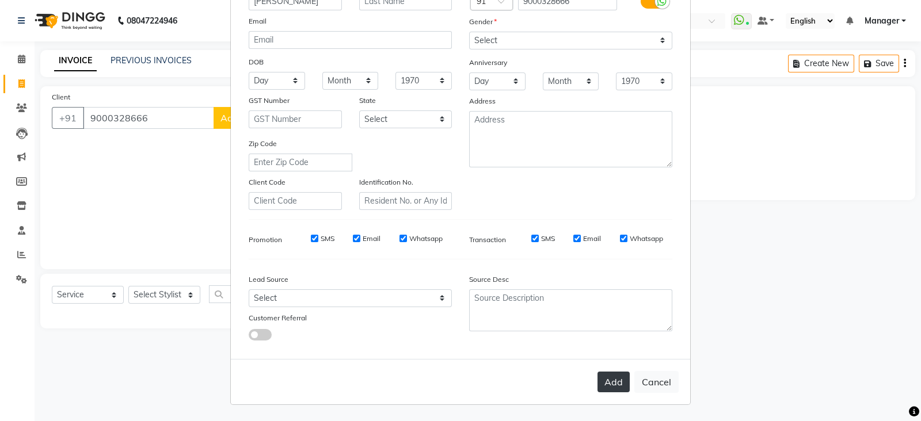
click at [604, 386] on button "Add" at bounding box center [614, 382] width 32 height 21
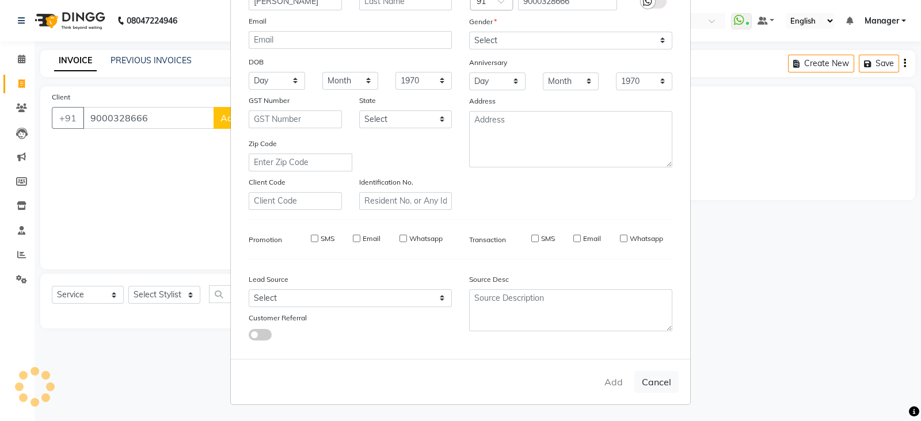
select select
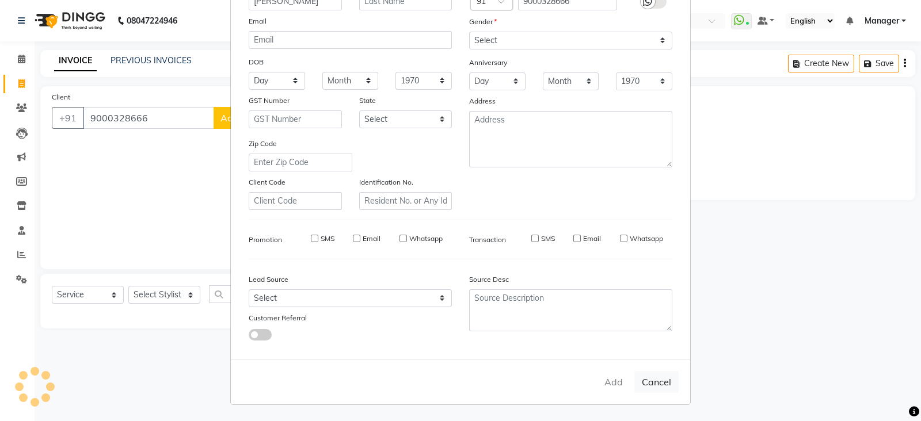
select select
checkbox input "false"
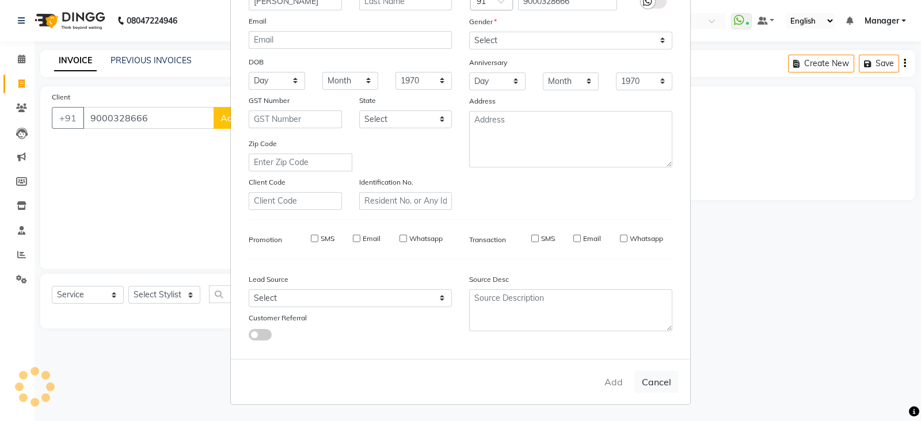
checkbox input "false"
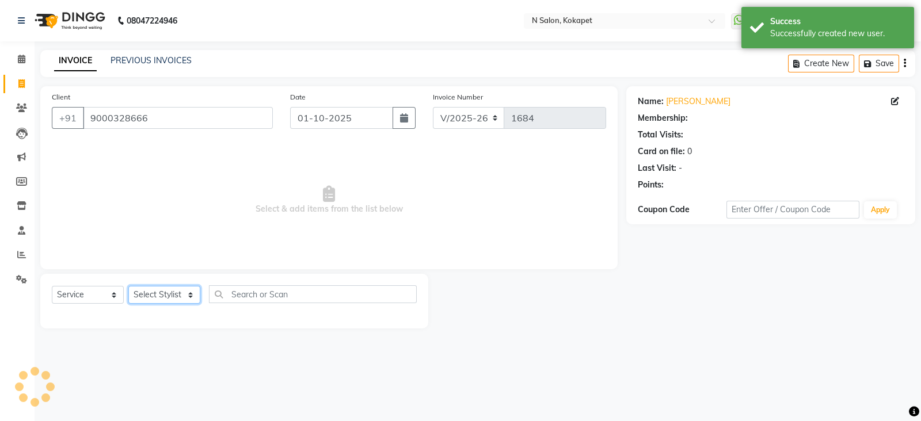
click at [167, 299] on select "Select Stylist [PERSON_NAME] [PERSON_NAME] pedicurist [DEMOGRAPHIC_DATA] Manage…" at bounding box center [164, 295] width 72 height 18
select select "80668"
click at [128, 287] on select "Select Stylist [PERSON_NAME] [PERSON_NAME] pedicurist [DEMOGRAPHIC_DATA] Manage…" at bounding box center [164, 295] width 72 height 18
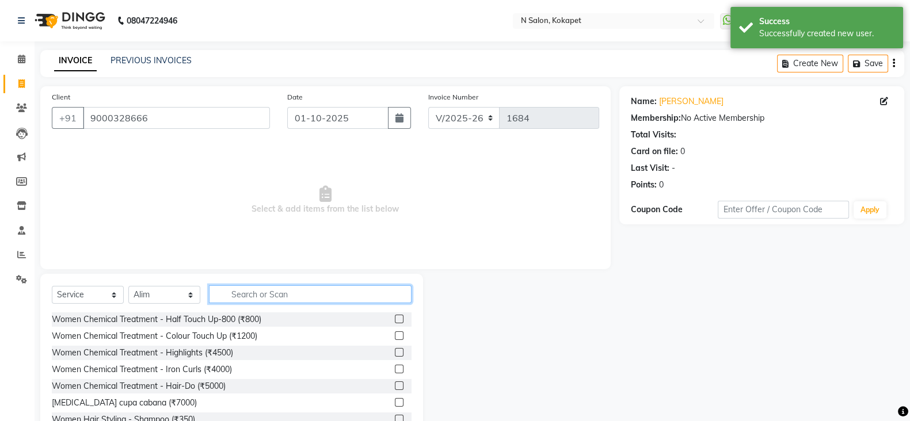
click at [276, 292] on input "text" at bounding box center [310, 295] width 203 height 18
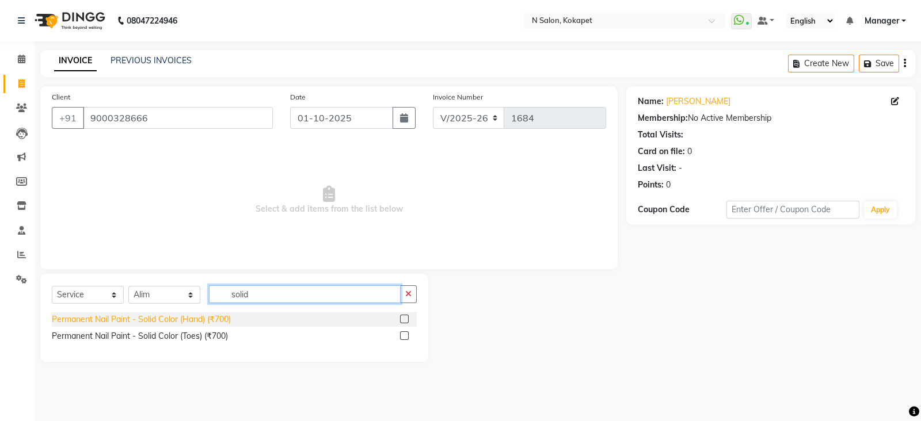
type input "solid"
click at [215, 318] on div "Permanent Nail Paint - Solid Color (Hand) (₹700)" at bounding box center [141, 320] width 179 height 12
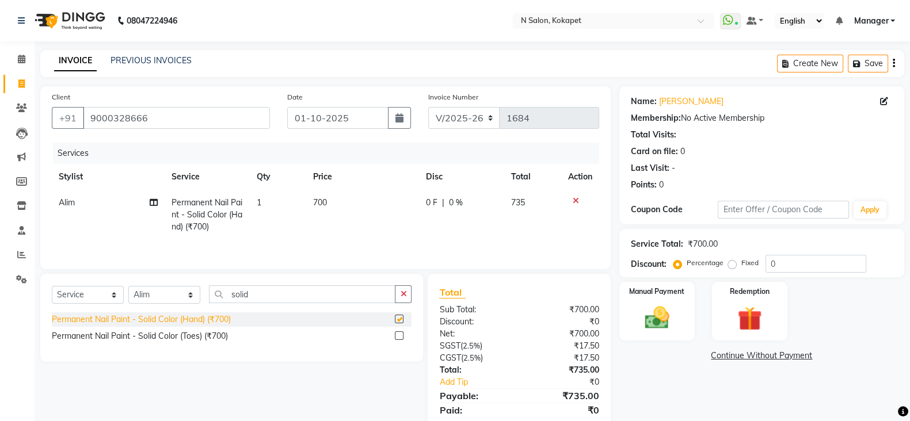
checkbox input "false"
click at [198, 341] on div "Permanent Nail Paint - Solid Color (Toes) (₹700)" at bounding box center [140, 336] width 176 height 12
checkbox input "false"
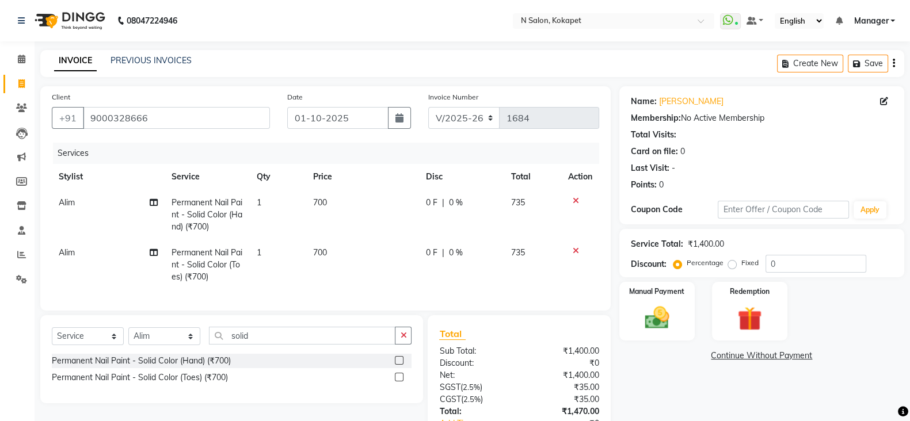
scroll to position [92, 0]
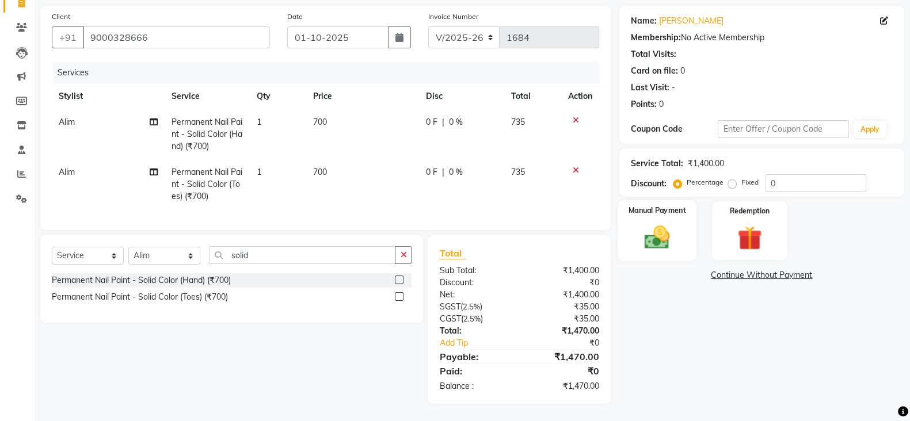
click at [667, 228] on img at bounding box center [657, 237] width 41 height 29
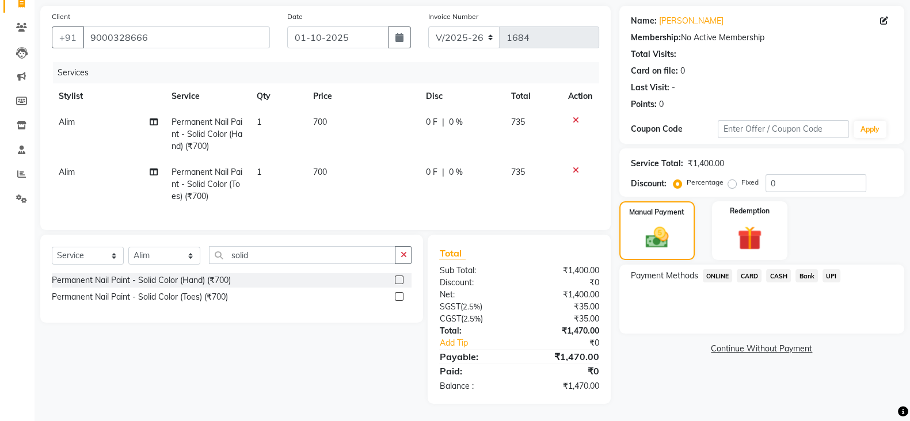
click at [711, 269] on span "ONLINE" at bounding box center [718, 275] width 30 height 13
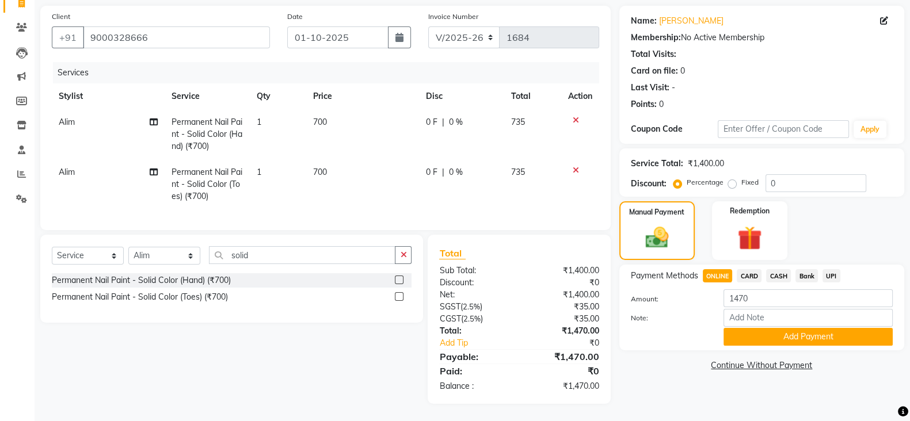
click at [784, 269] on span "CASH" at bounding box center [778, 275] width 25 height 13
click at [768, 328] on button "Add Payment" at bounding box center [808, 337] width 169 height 18
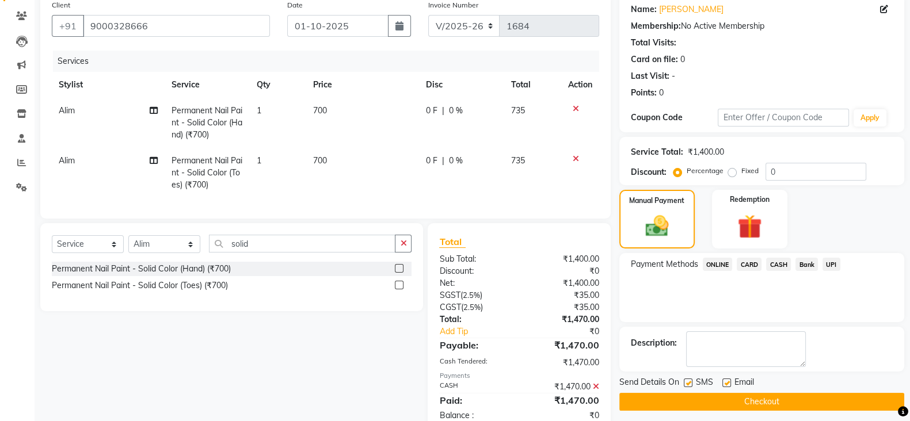
scroll to position [132, 0]
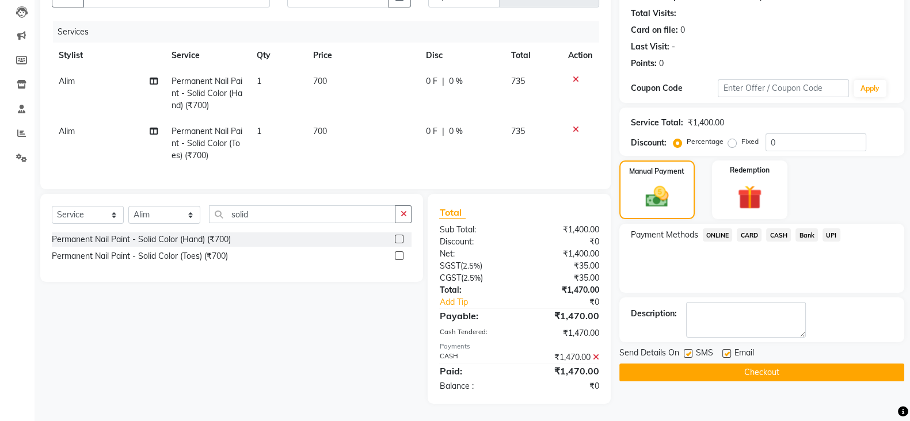
click at [758, 364] on button "Checkout" at bounding box center [761, 373] width 285 height 18
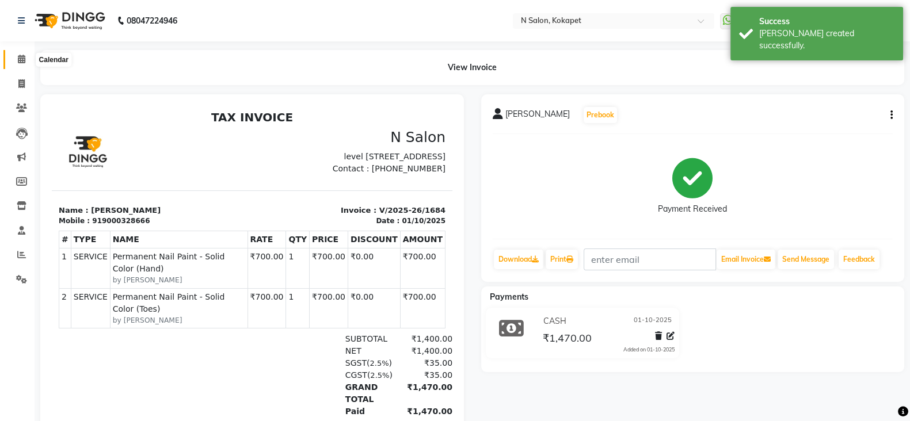
click at [23, 54] on span at bounding box center [22, 59] width 20 height 13
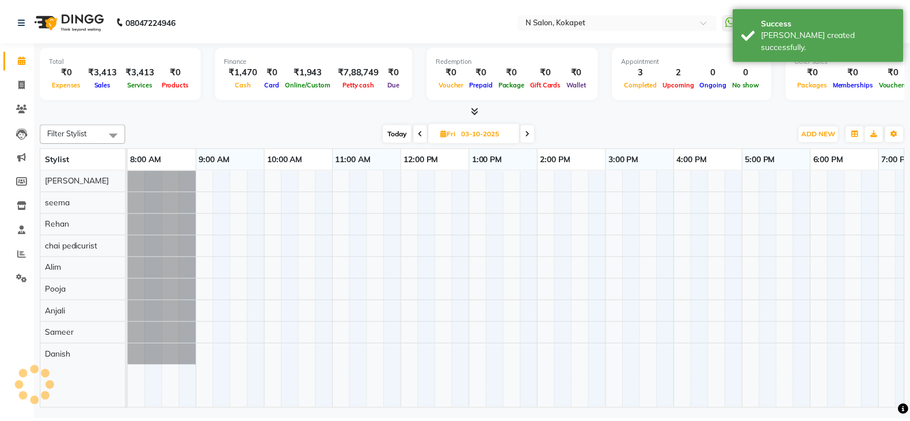
scroll to position [0, 181]
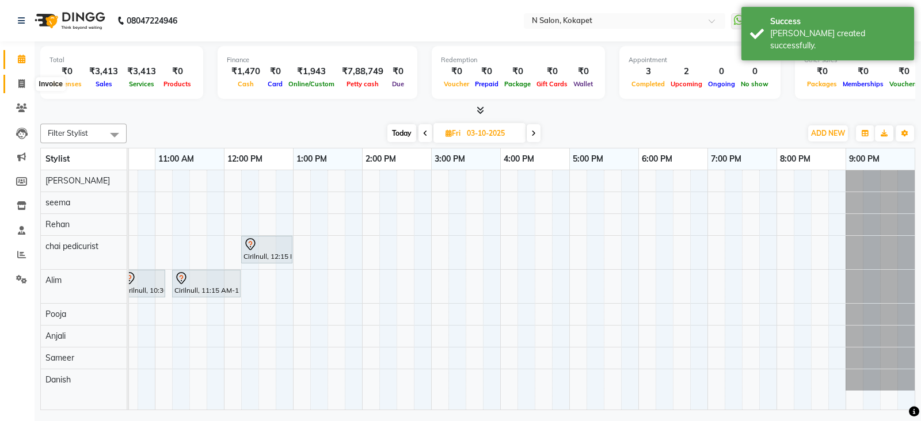
click at [12, 78] on span at bounding box center [22, 84] width 20 height 13
select select "service"
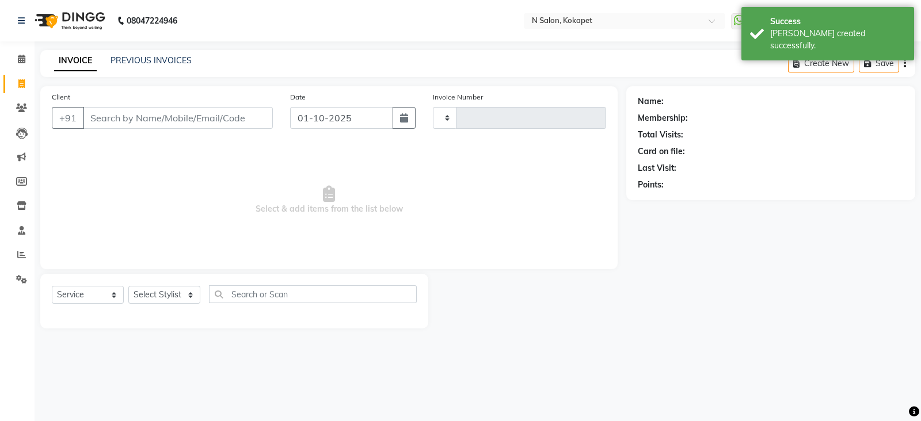
type input "1685"
select select "7256"
click at [166, 60] on link "PREVIOUS INVOICES" at bounding box center [151, 60] width 81 height 10
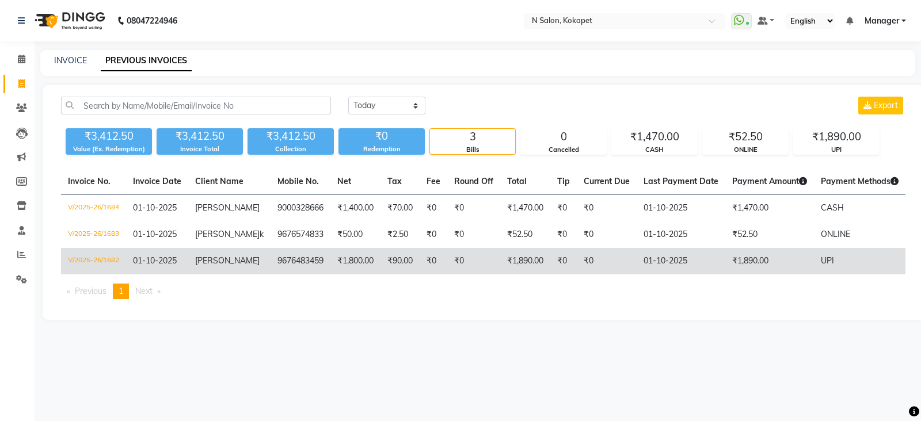
click at [82, 254] on td "V/2025-26/1682" at bounding box center [93, 261] width 65 height 26
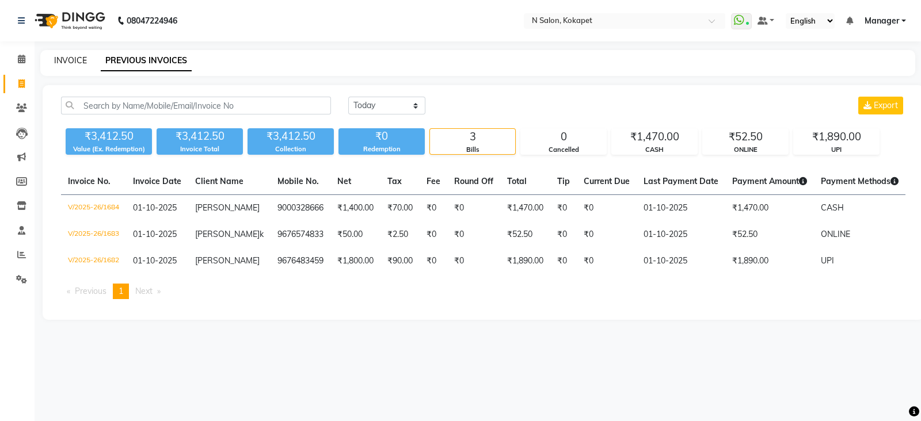
click at [69, 63] on link "INVOICE" at bounding box center [70, 60] width 33 height 10
select select "service"
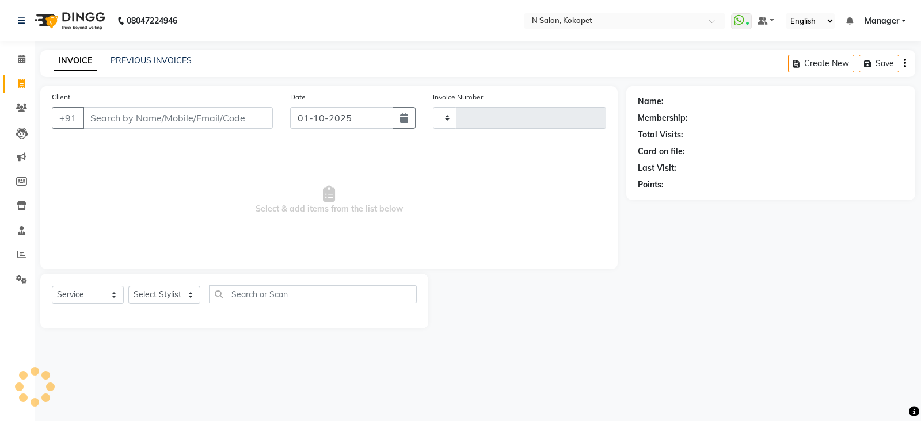
type input "1685"
select select "7256"
click at [158, 298] on select "Select Stylist [PERSON_NAME] [PERSON_NAME] pedicurist [DEMOGRAPHIC_DATA] Manage…" at bounding box center [164, 295] width 72 height 18
select select "70889"
click at [128, 287] on select "Select Stylist [PERSON_NAME] [PERSON_NAME] pedicurist [DEMOGRAPHIC_DATA] Manage…" at bounding box center [164, 295] width 72 height 18
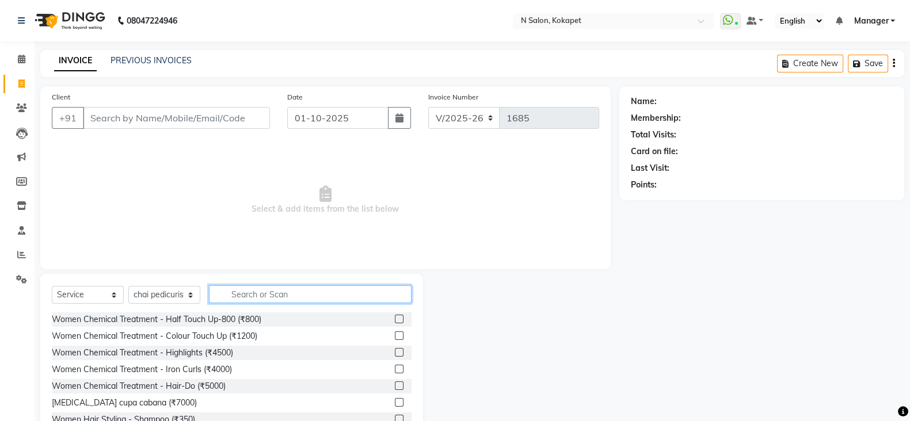
click at [258, 291] on input "text" at bounding box center [310, 295] width 203 height 18
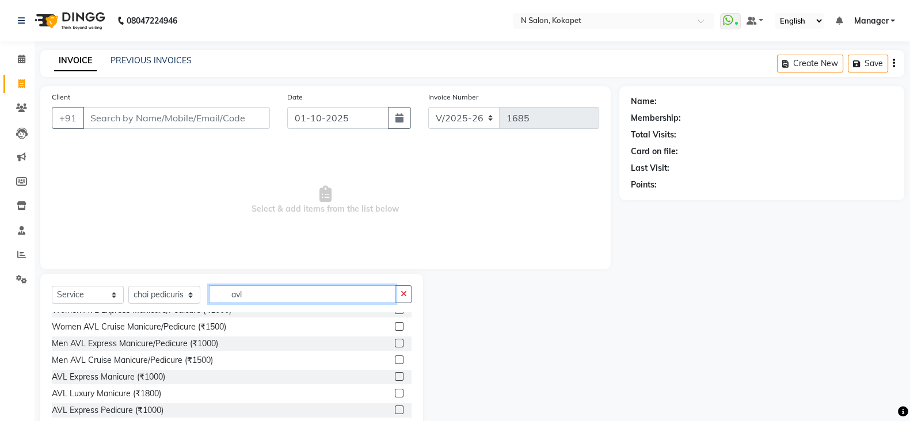
scroll to position [85, 0]
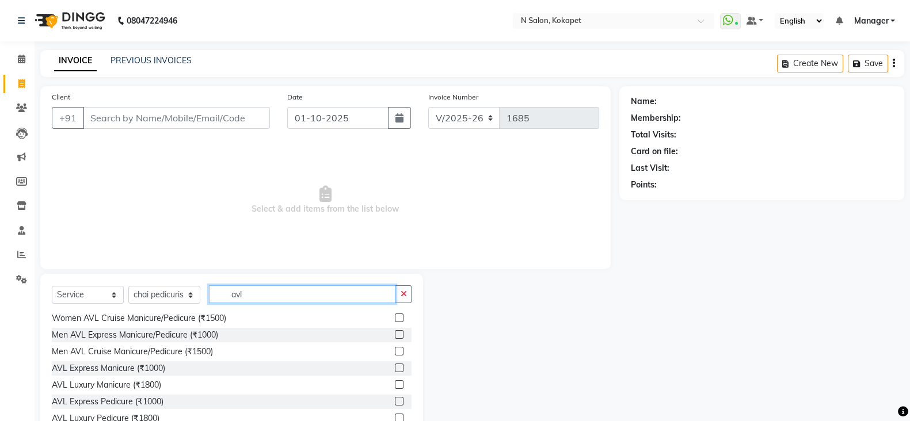
drag, startPoint x: 267, startPoint y: 292, endPoint x: 92, endPoint y: 299, distance: 175.1
click at [92, 299] on div "Select Service Product Membership Package Voucher Prepaid Gift Card Select Styl…" at bounding box center [232, 299] width 360 height 27
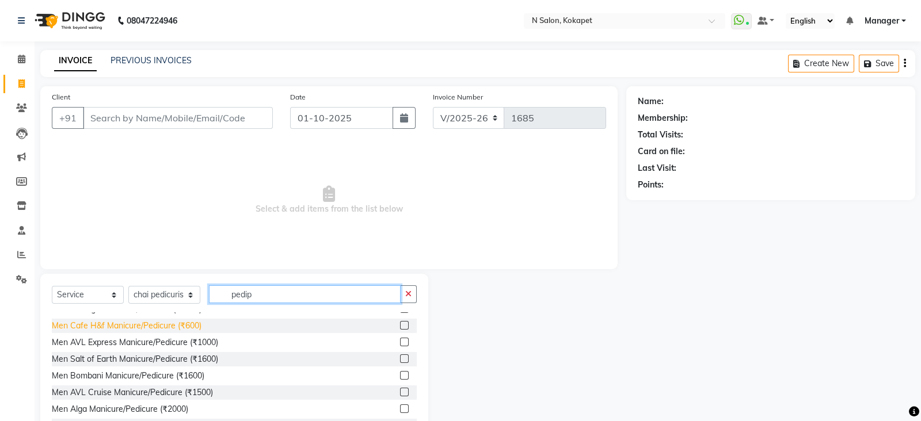
scroll to position [0, 0]
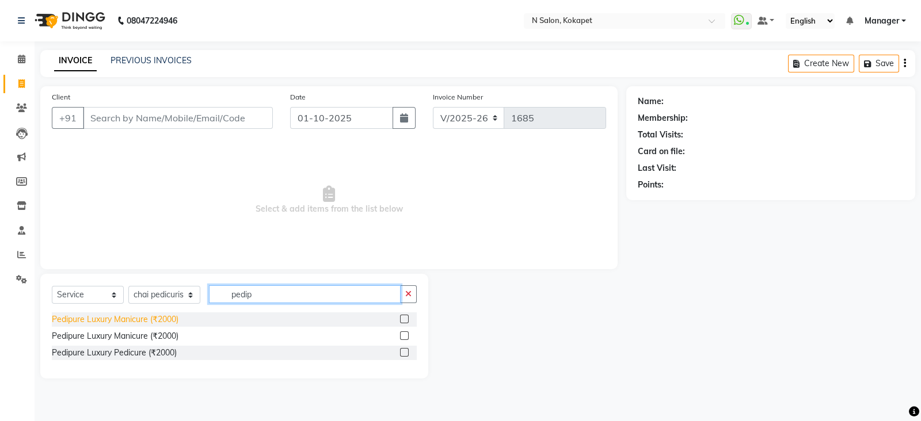
type input "pedip"
click at [143, 320] on div "Pedipure Luxury Manicure (₹2000)" at bounding box center [115, 320] width 127 height 12
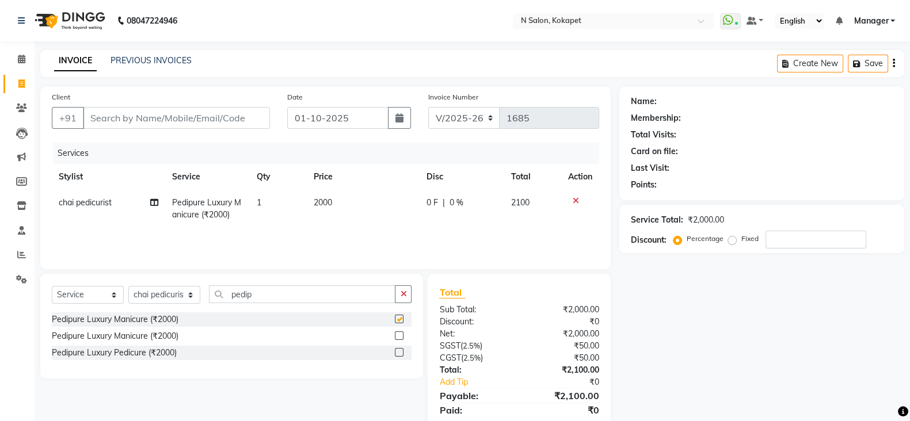
checkbox input "false"
click at [349, 201] on td "2000" at bounding box center [363, 209] width 113 height 38
select select "70889"
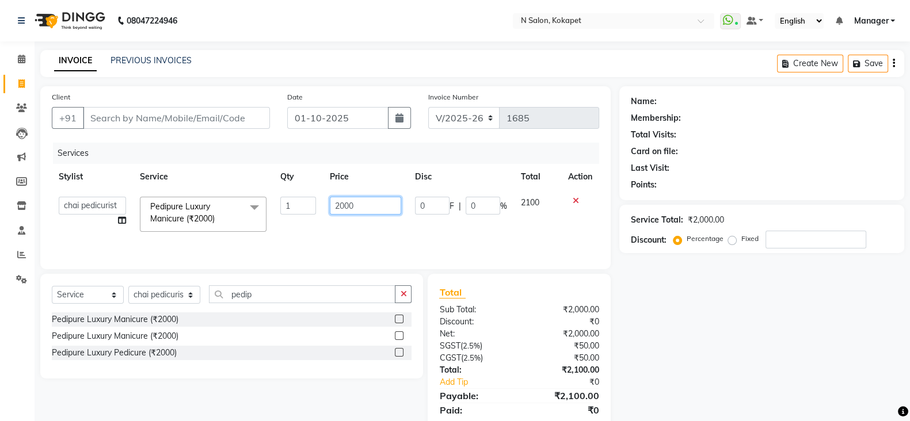
drag, startPoint x: 363, startPoint y: 197, endPoint x: 155, endPoint y: 191, distance: 207.9
click at [155, 191] on tr "[PERSON_NAME] [PERSON_NAME] pedicurist [DEMOGRAPHIC_DATA] Manager [PERSON_NAME]…" at bounding box center [325, 214] width 547 height 49
type input "1800"
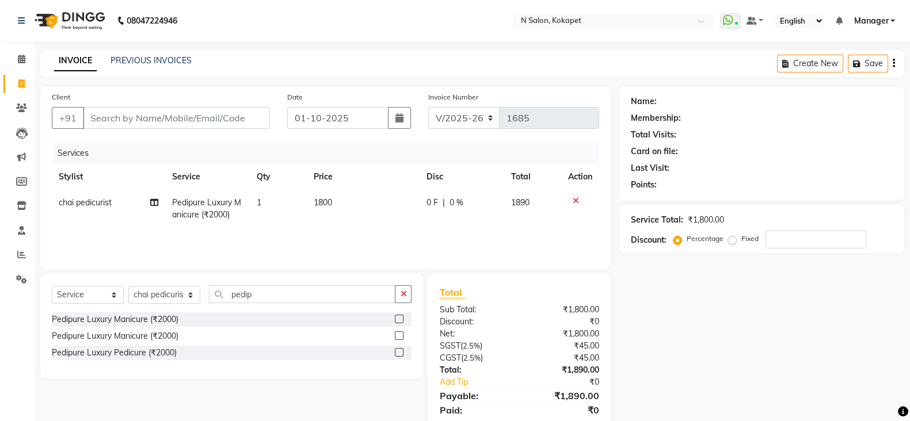
click at [284, 241] on div "Services Stylist Service Qty Price Disc Total Action chai pedicurist Pedipure L…" at bounding box center [325, 200] width 547 height 115
click at [577, 200] on icon at bounding box center [576, 201] width 6 height 8
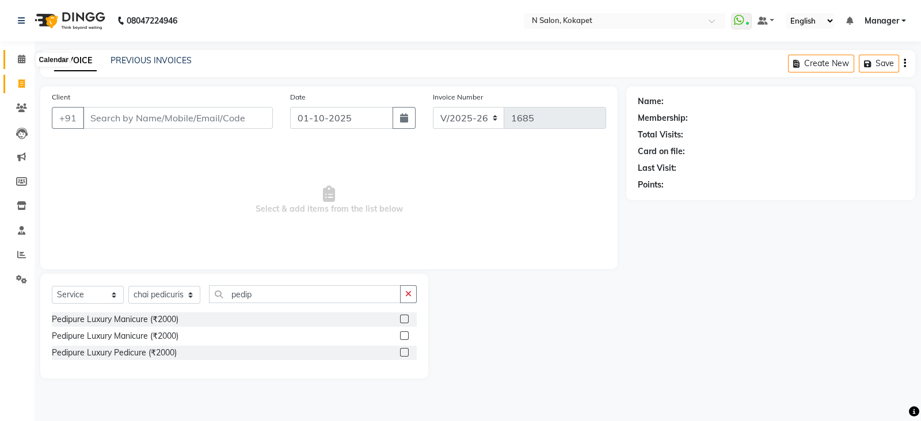
click at [22, 62] on icon at bounding box center [21, 59] width 7 height 9
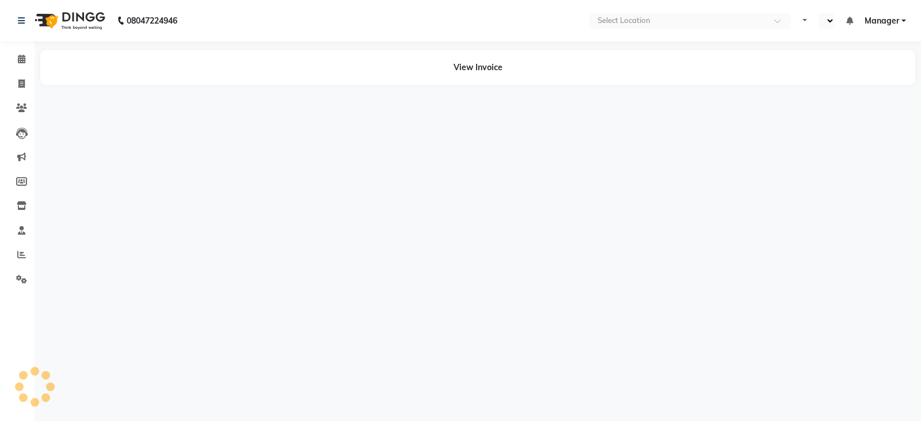
select select "en"
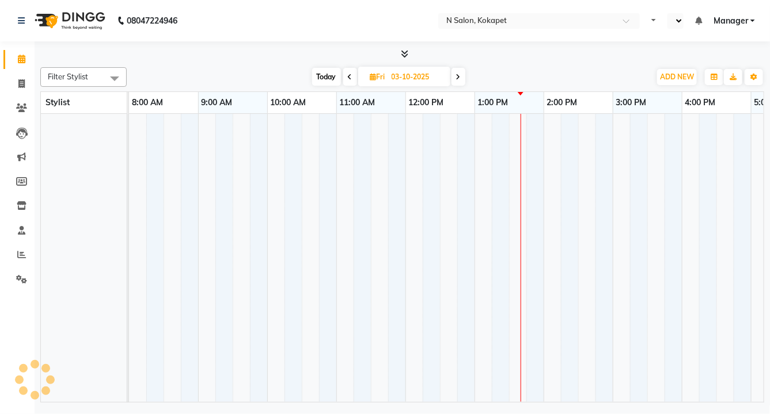
select select "en"
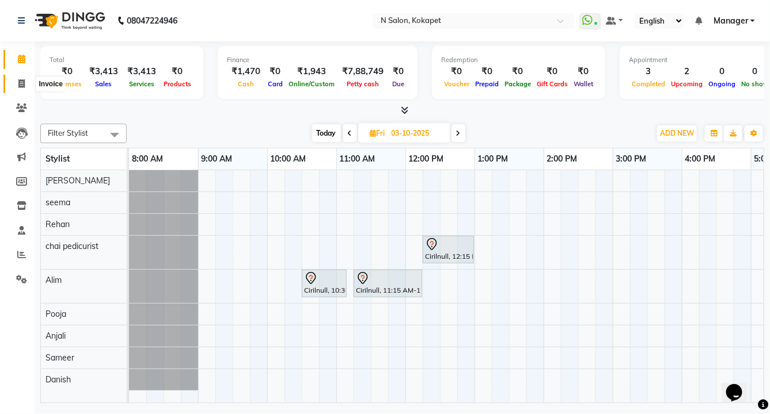
click at [25, 82] on span at bounding box center [22, 84] width 20 height 13
select select "service"
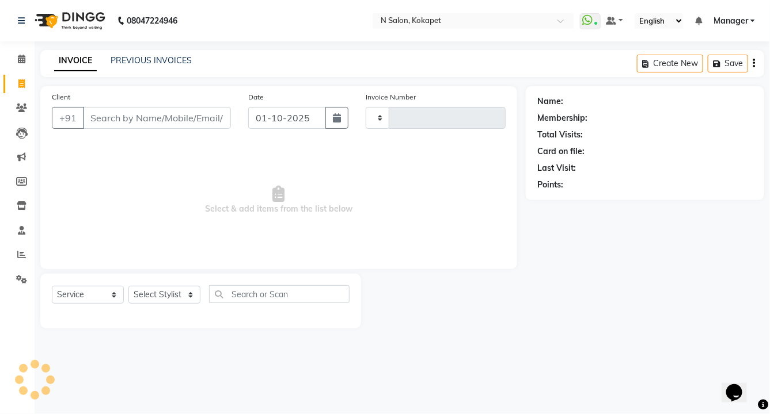
type input "1685"
select select "7256"
click at [115, 125] on input "Client" at bounding box center [157, 118] width 148 height 22
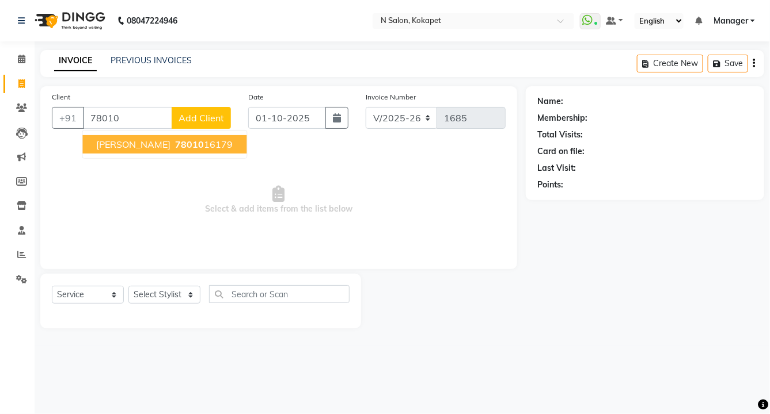
click at [176, 140] on span "78010" at bounding box center [190, 145] width 29 height 12
type input "7801016179"
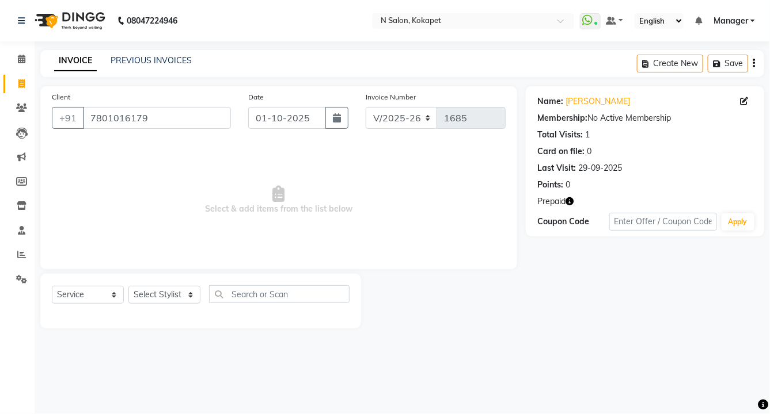
click at [570, 204] on icon "button" at bounding box center [569, 201] width 8 height 8
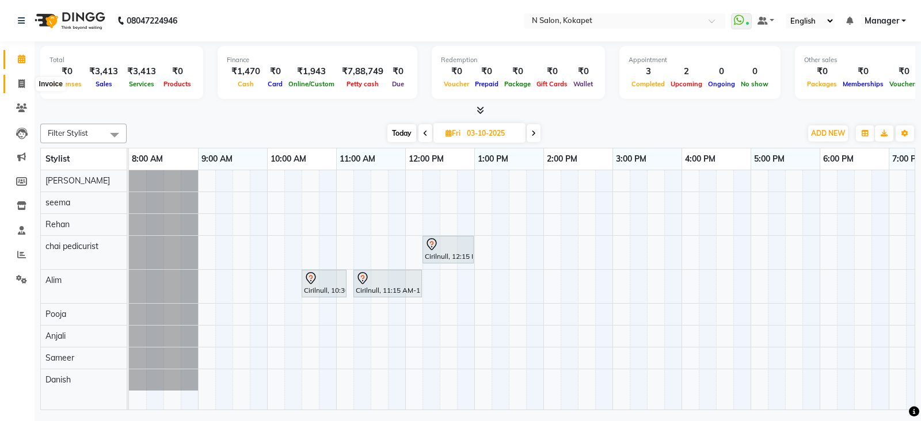
click at [25, 85] on span at bounding box center [22, 84] width 20 height 13
select select "service"
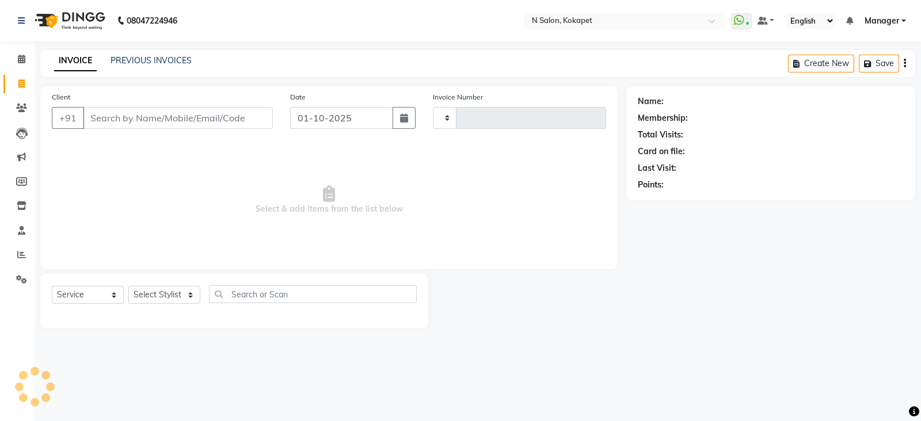
type input "1685"
select select "7256"
click at [144, 113] on input "Client" at bounding box center [178, 118] width 190 height 22
type input "9676979770"
drag, startPoint x: 249, startPoint y: 132, endPoint x: 250, endPoint y: 118, distance: 14.4
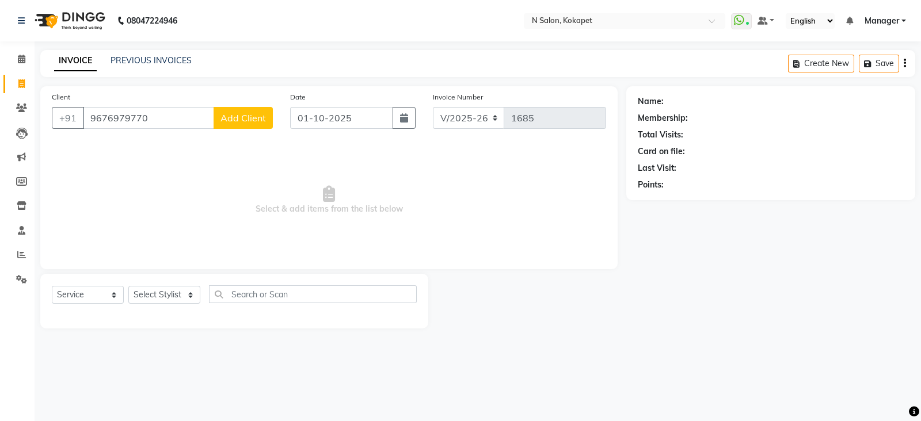
click at [250, 118] on div "Client +91 9676979770 Add Client" at bounding box center [162, 114] width 238 height 47
click at [250, 118] on span "Add Client" at bounding box center [242, 118] width 45 height 12
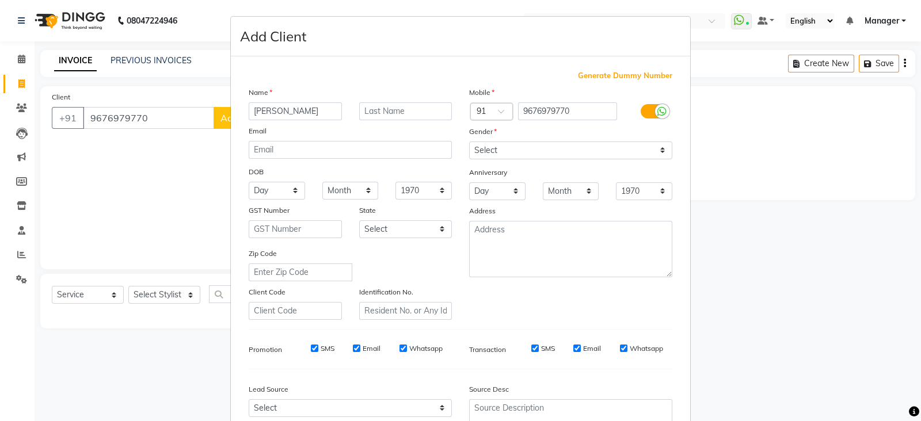
type input "Shravya"
click at [476, 149] on select "Select [DEMOGRAPHIC_DATA] [DEMOGRAPHIC_DATA] Other Prefer Not To Say" at bounding box center [570, 151] width 203 height 18
select select "[DEMOGRAPHIC_DATA]"
click at [469, 142] on select "Select [DEMOGRAPHIC_DATA] [DEMOGRAPHIC_DATA] Other Prefer Not To Say" at bounding box center [570, 151] width 203 height 18
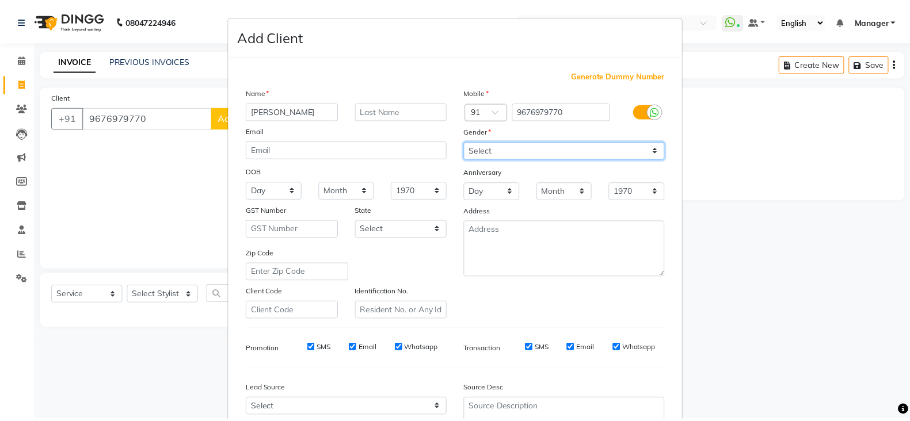
scroll to position [116, 0]
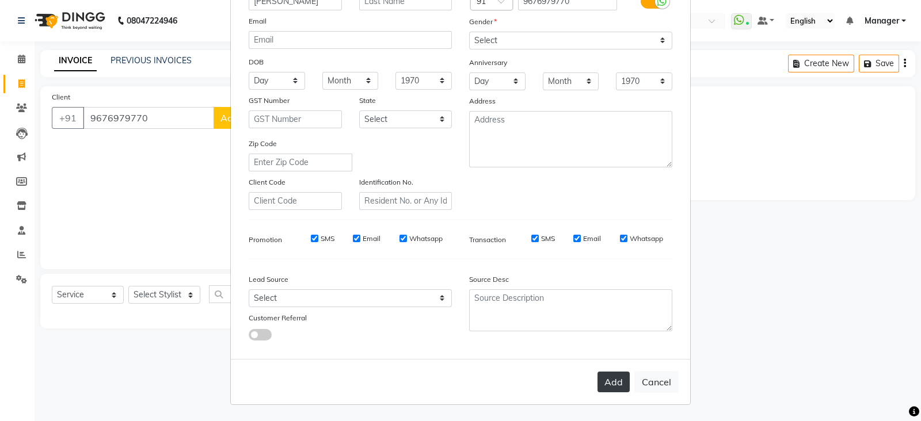
click at [605, 387] on button "Add" at bounding box center [614, 382] width 32 height 21
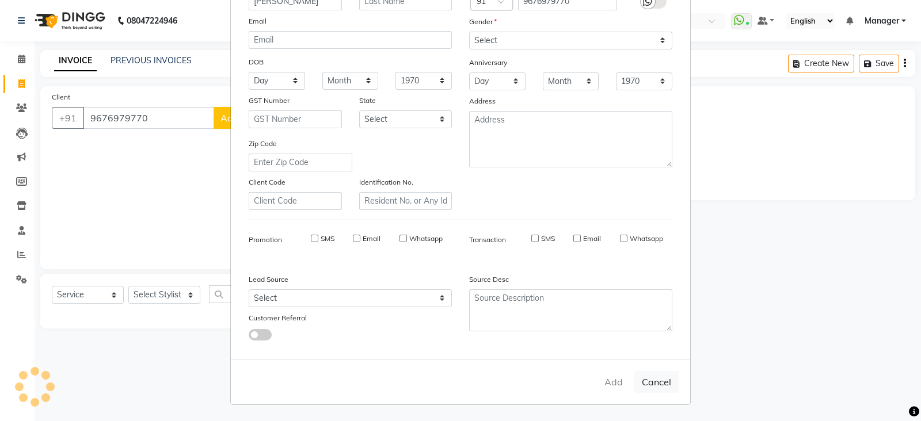
select select
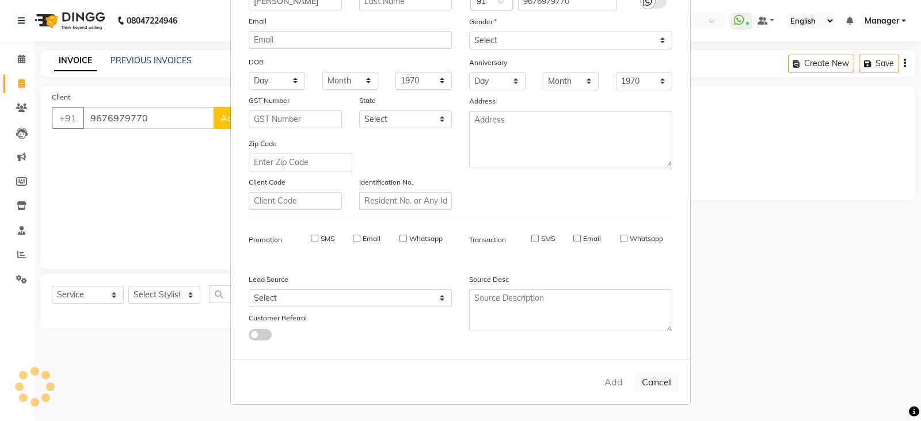
select select
checkbox input "false"
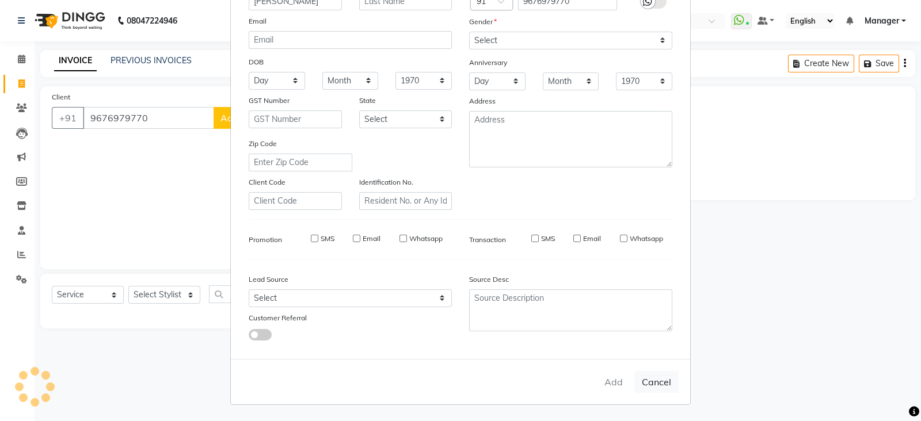
checkbox input "false"
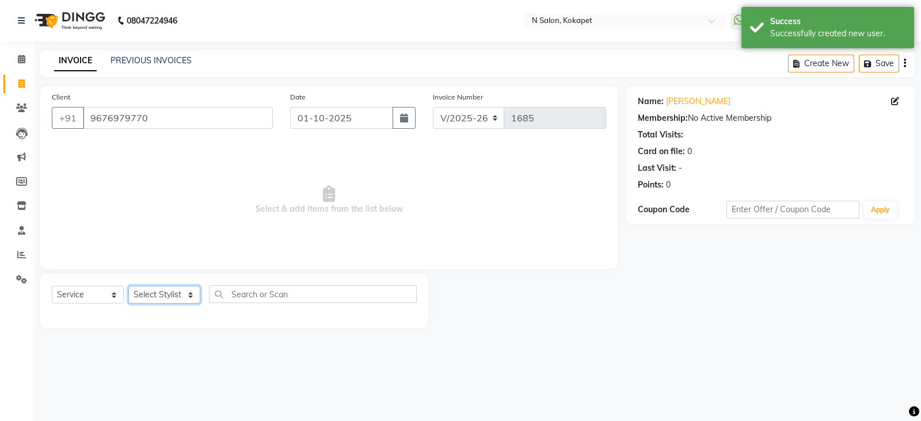
click at [176, 294] on select "Select Stylist [PERSON_NAME] [PERSON_NAME] pedicurist [DEMOGRAPHIC_DATA] Manage…" at bounding box center [164, 295] width 72 height 18
select select "80668"
click at [128, 287] on select "Select Stylist [PERSON_NAME] [PERSON_NAME] pedicurist [DEMOGRAPHIC_DATA] Manage…" at bounding box center [164, 295] width 72 height 18
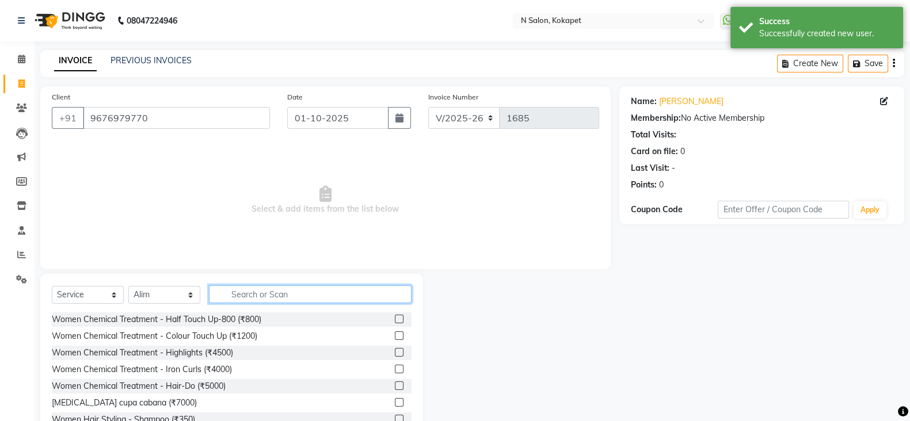
click at [264, 290] on input "text" at bounding box center [310, 295] width 203 height 18
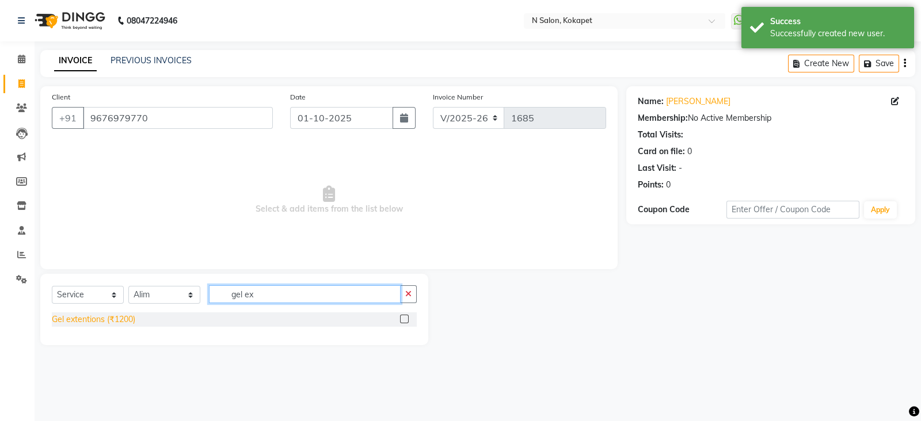
type input "gel ex"
click at [78, 316] on div "Gel extentions (₹1200)" at bounding box center [93, 320] width 83 height 12
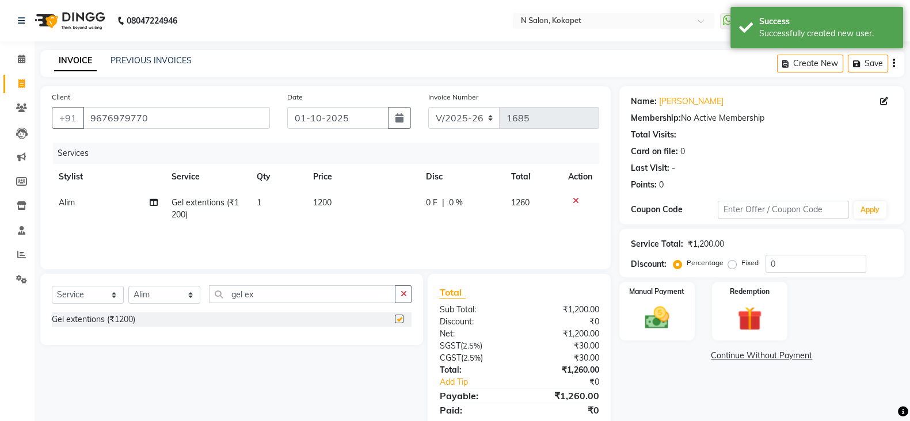
checkbox input "false"
drag, startPoint x: 293, startPoint y: 291, endPoint x: 115, endPoint y: 275, distance: 178.7
click at [115, 275] on div "Select Service Product Membership Package Voucher Prepaid Gift Card Select Styl…" at bounding box center [231, 309] width 383 height 71
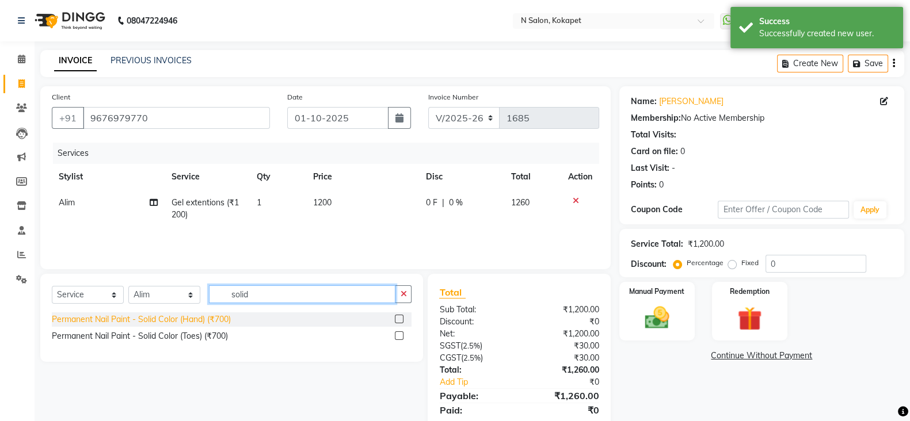
type input "solid"
click at [138, 318] on div "Permanent Nail Paint - Solid Color (Hand) (₹700)" at bounding box center [141, 320] width 179 height 12
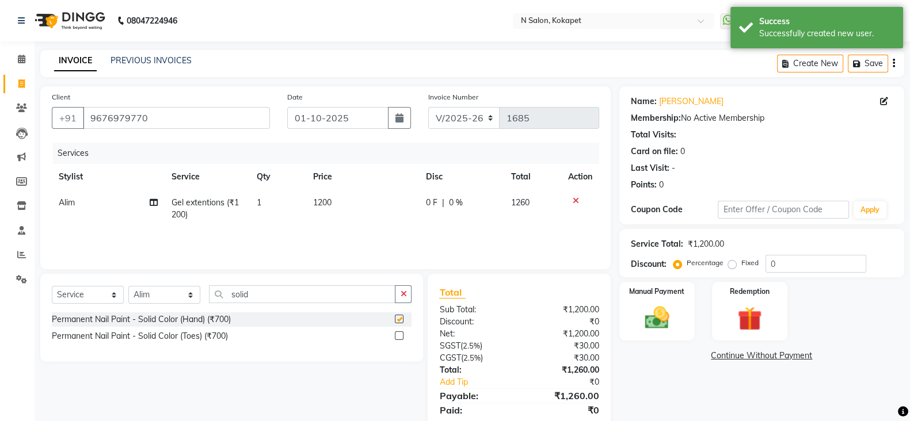
checkbox input "false"
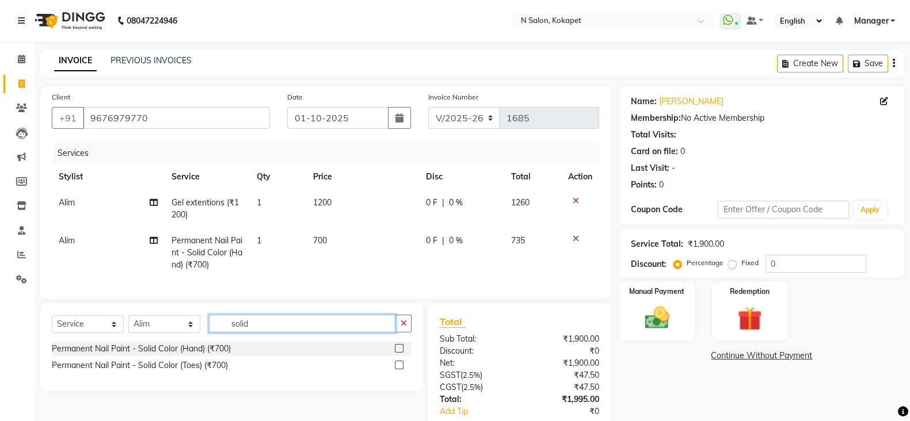
drag, startPoint x: 265, startPoint y: 334, endPoint x: 101, endPoint y: 330, distance: 163.5
click at [101, 330] on div "Select Service Product Membership Package Voucher Prepaid Gift Card Select Styl…" at bounding box center [232, 328] width 360 height 27
type input "solid"
click at [123, 355] on div "Permanent Nail Paint - Solid Color (Hand) (₹700)" at bounding box center [141, 349] width 179 height 12
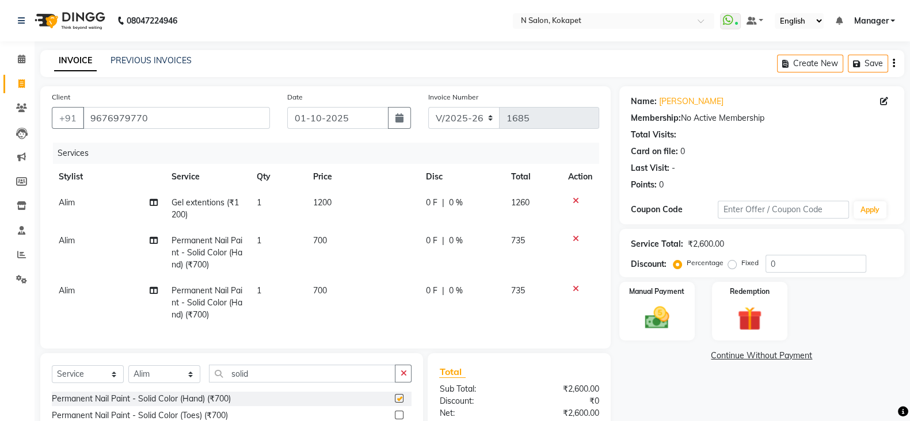
checkbox input "false"
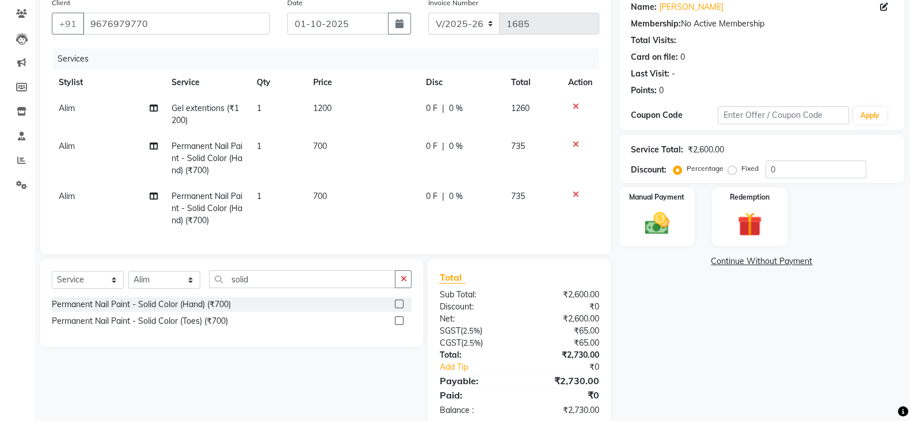
scroll to position [130, 0]
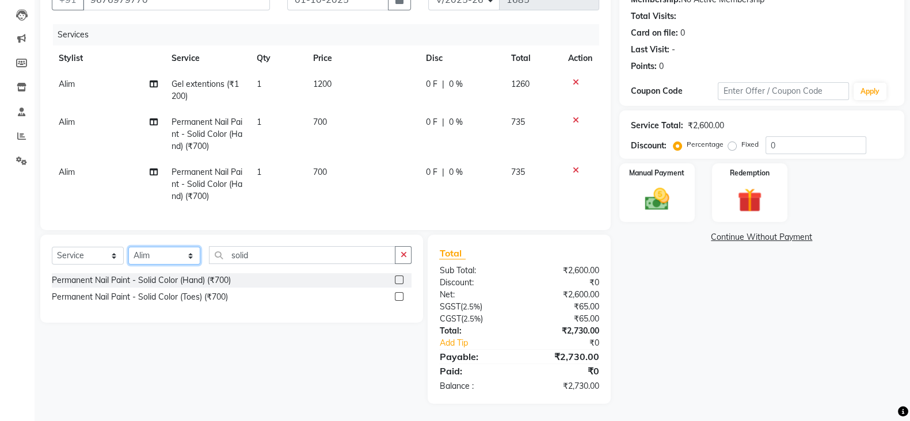
click at [179, 263] on select "Select Stylist [PERSON_NAME] [PERSON_NAME] pedicurist [DEMOGRAPHIC_DATA] Manage…" at bounding box center [164, 256] width 72 height 18
select select "80670"
click at [128, 247] on select "Select Stylist [PERSON_NAME] [PERSON_NAME] pedicurist [DEMOGRAPHIC_DATA] Manage…" at bounding box center [164, 256] width 72 height 18
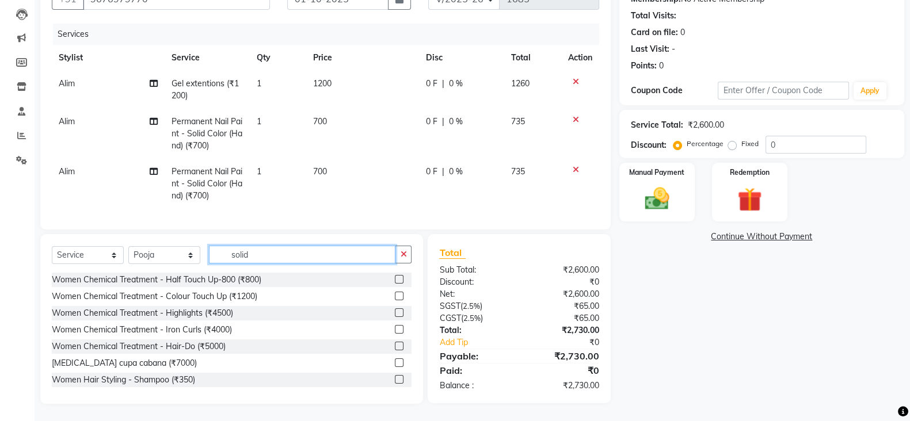
drag, startPoint x: 271, startPoint y: 256, endPoint x: 118, endPoint y: 242, distance: 153.2
click at [118, 242] on div "Select Service Product Membership Package Voucher Prepaid Gift Card Select Styl…" at bounding box center [231, 319] width 383 height 170
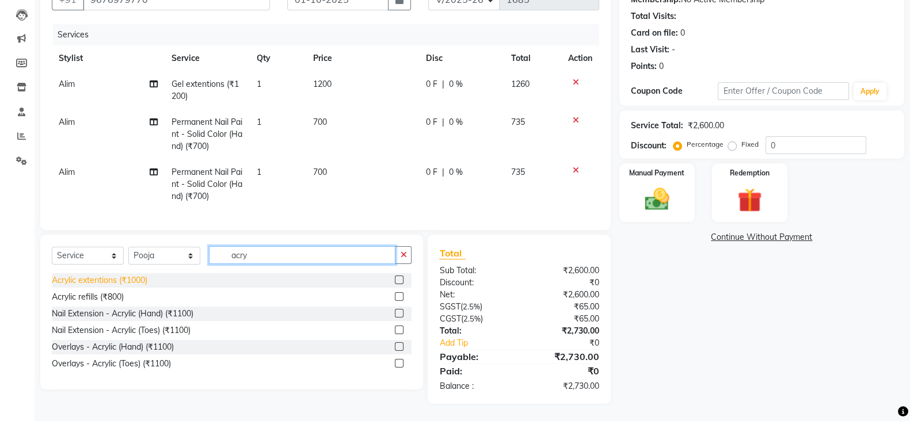
type input "acry"
click at [92, 279] on div "Acrylic extentions (₹1000)" at bounding box center [100, 281] width 96 height 12
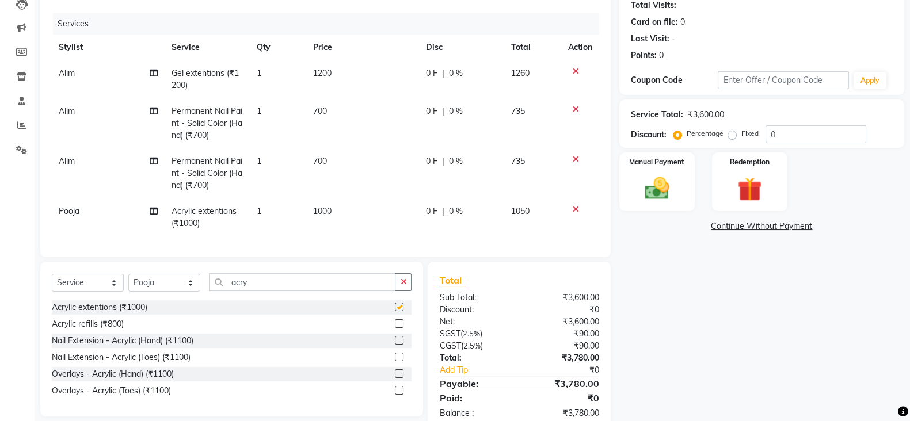
checkbox input "false"
drag, startPoint x: 290, startPoint y: 292, endPoint x: 101, endPoint y: 263, distance: 191.6
click at [101, 263] on div "Client +91 9676979770 Date 01-10-2025 Invoice Number V/2025 V/2025-26 1685 Serv…" at bounding box center [326, 194] width 588 height 474
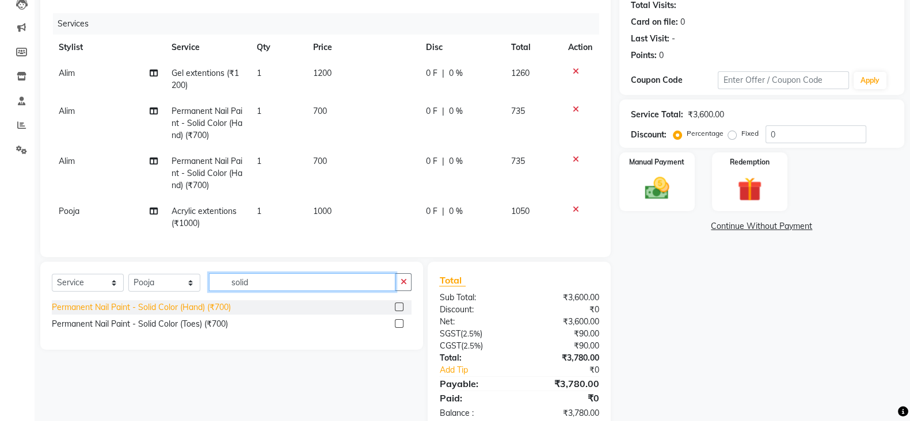
type input "solid"
click at [111, 314] on div "Permanent Nail Paint - Solid Color (Hand) (₹700)" at bounding box center [141, 308] width 179 height 12
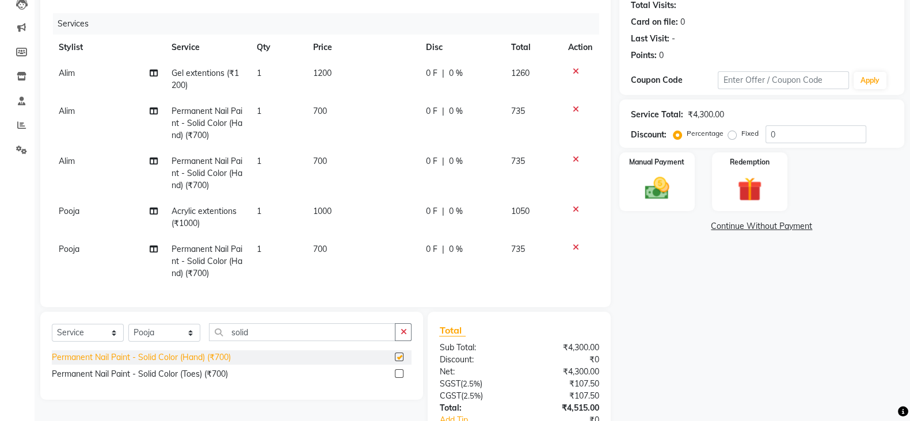
checkbox input "false"
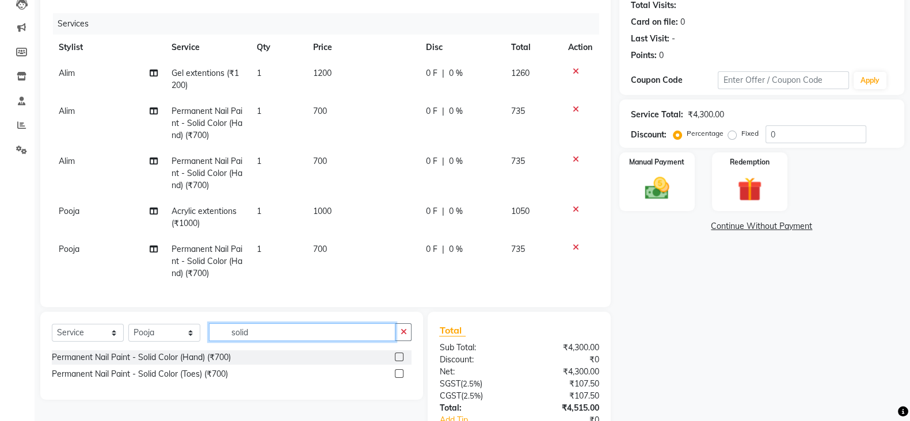
drag, startPoint x: 257, startPoint y: 340, endPoint x: 138, endPoint y: 332, distance: 118.8
click at [138, 332] on div "Select Service Product Membership Package Voucher Prepaid Gift Card Select Styl…" at bounding box center [232, 337] width 360 height 27
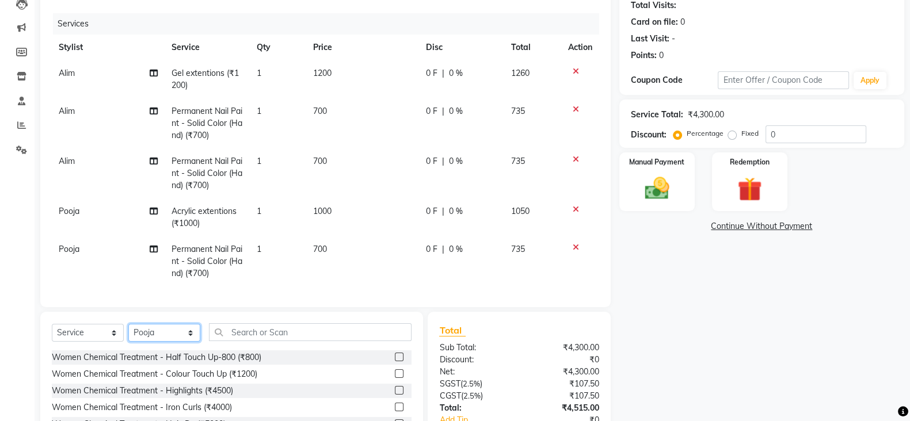
drag, startPoint x: 140, startPoint y: 335, endPoint x: 142, endPoint y: 315, distance: 20.2
click at [142, 315] on div "Client +91 9676979770 Date 01-10-2025 Invoice Number V/2025 V/2025-26 1685 Serv…" at bounding box center [326, 219] width 588 height 525
select select "62025"
click at [128, 329] on select "Select Stylist [PERSON_NAME] [PERSON_NAME] pedicurist [DEMOGRAPHIC_DATA] Manage…" at bounding box center [164, 333] width 72 height 18
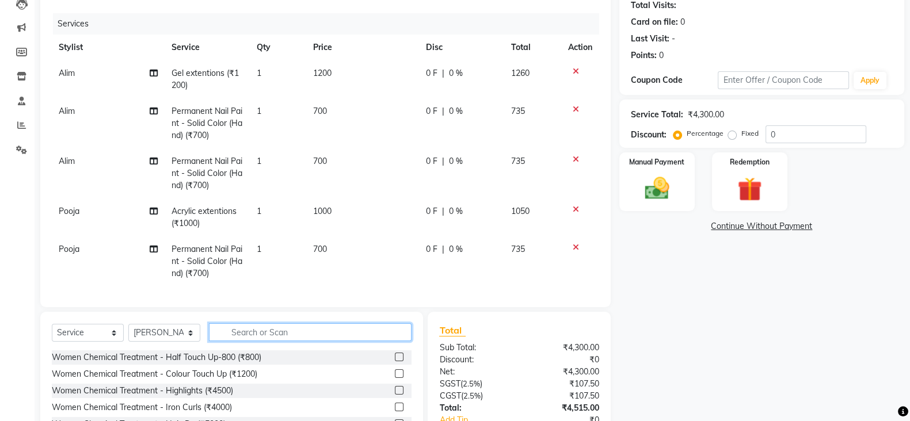
click at [286, 338] on input "text" at bounding box center [310, 333] width 203 height 18
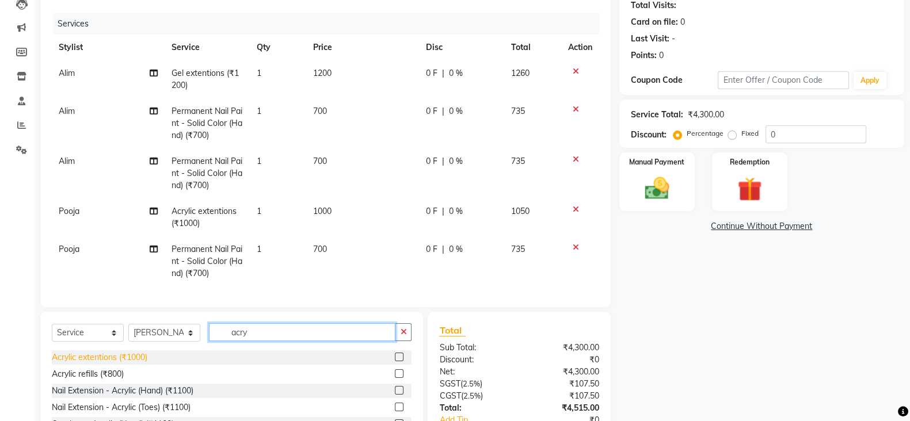
type input "acry"
click at [135, 364] on div "Acrylic extentions (₹1000)" at bounding box center [100, 358] width 96 height 12
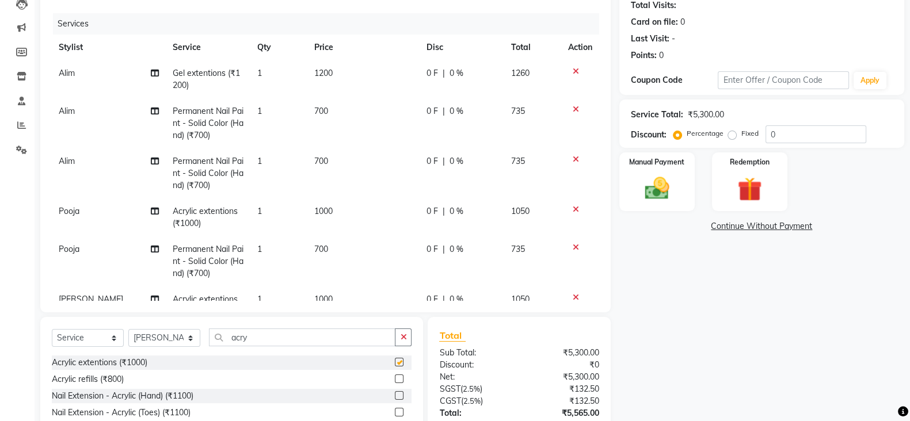
checkbox input "false"
drag, startPoint x: 257, startPoint y: 337, endPoint x: 133, endPoint y: 333, distance: 124.4
click at [133, 333] on div "Select Service Product Membership Package Voucher Prepaid Gift Card Select Styl…" at bounding box center [232, 342] width 360 height 27
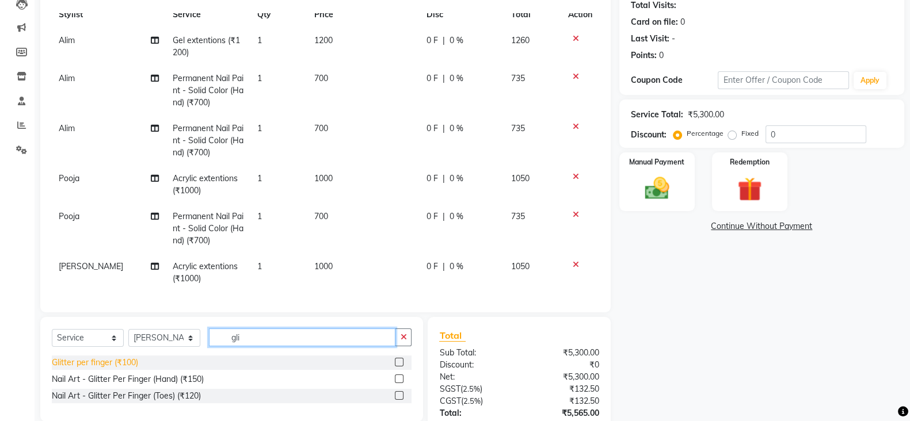
type input "gli"
click at [82, 363] on div "Glitter per finger (₹100)" at bounding box center [95, 363] width 86 height 12
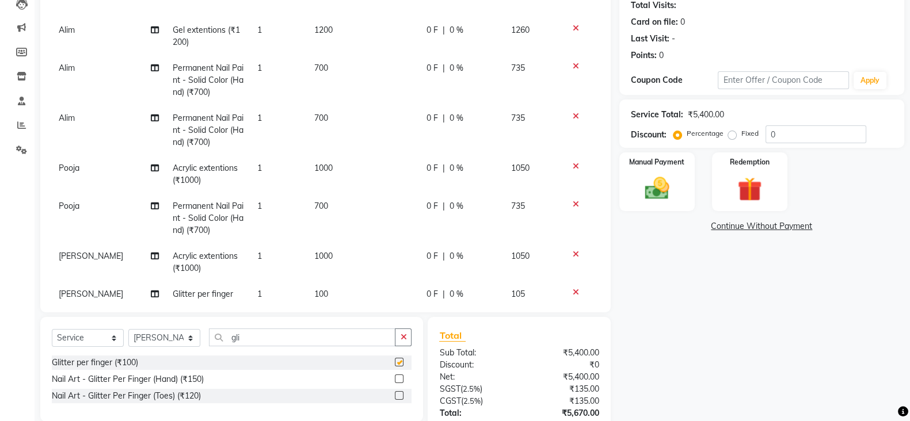
checkbox input "false"
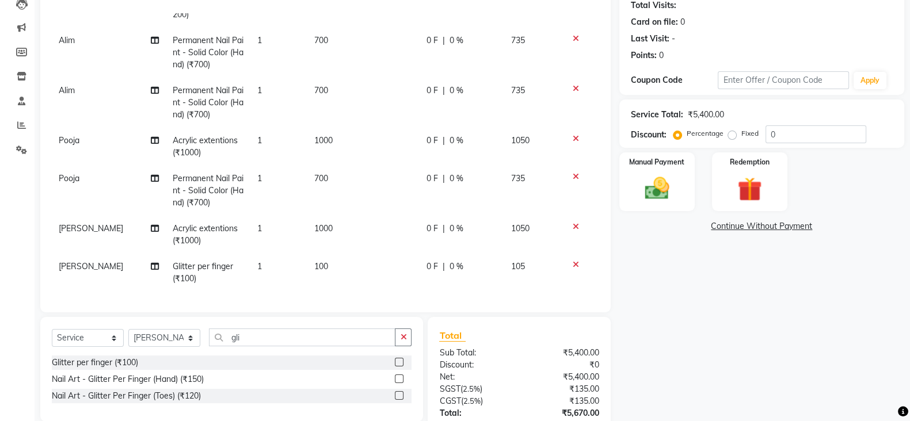
click at [336, 254] on td "100" at bounding box center [363, 273] width 112 height 38
select select "62025"
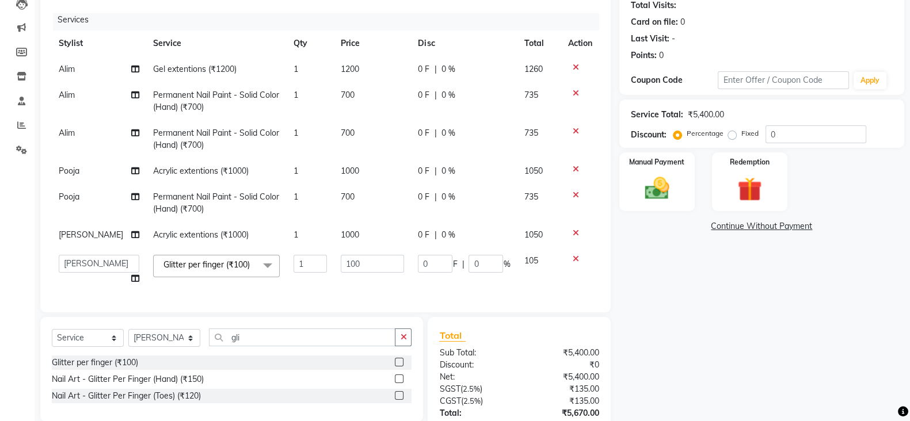
scroll to position [14, 0]
drag, startPoint x: 371, startPoint y: 247, endPoint x: 284, endPoint y: 250, distance: 87.5
click at [284, 250] on tr "Alim Anjali Bilal chai pedicurist Danish Manager Pooja Rehan Sameer seema Shuba…" at bounding box center [325, 270] width 547 height 44
type input "1200"
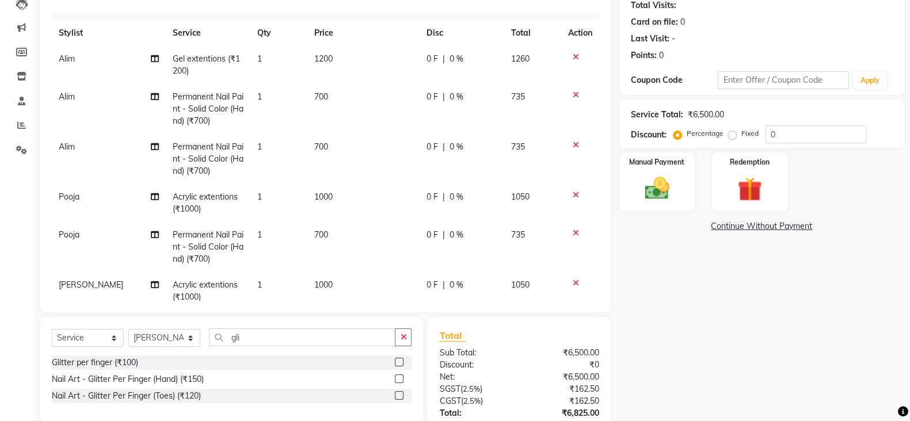
click at [380, 285] on div "Services Stylist Service Qty Price Disc Total Action Alim Gel extentions (₹1200…" at bounding box center [325, 157] width 547 height 288
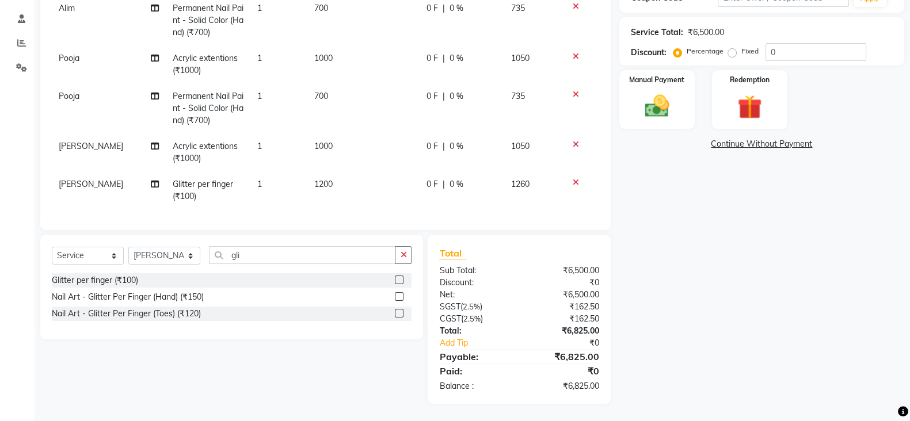
scroll to position [0, 0]
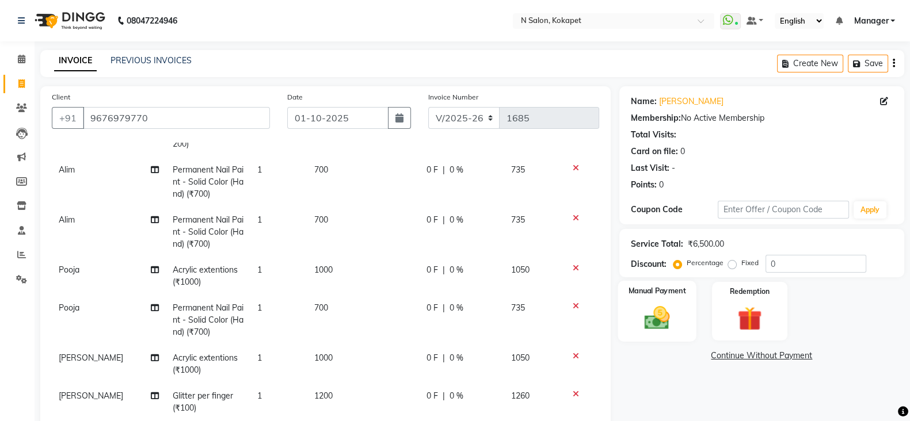
click at [657, 300] on div "Manual Payment" at bounding box center [657, 311] width 79 height 61
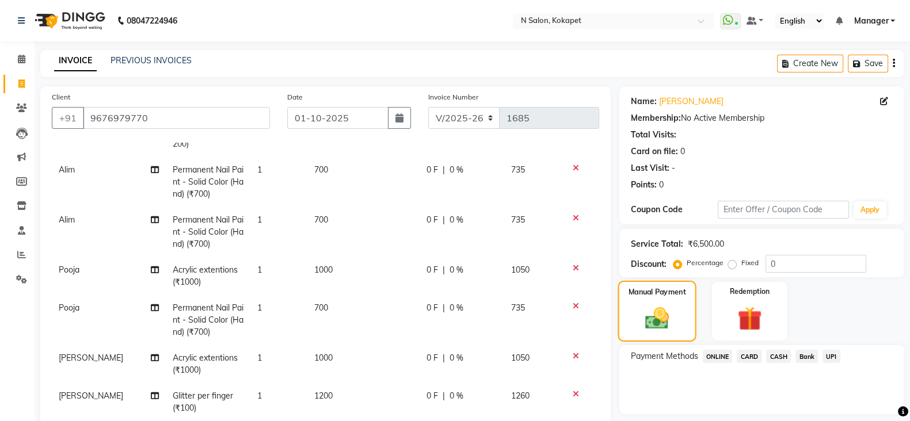
scroll to position [212, 0]
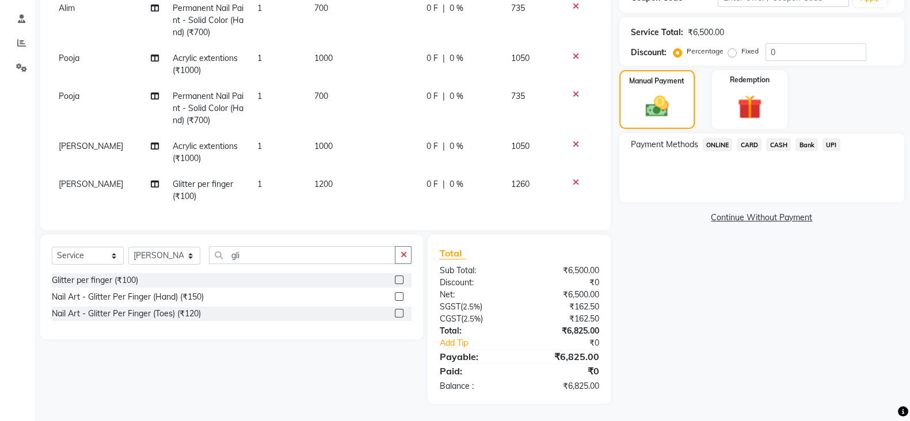
click at [718, 148] on span "ONLINE" at bounding box center [718, 144] width 30 height 13
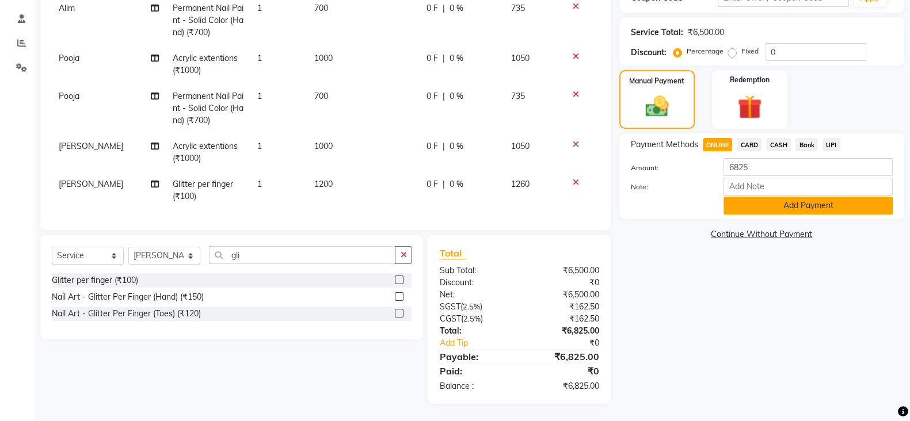
click at [780, 206] on button "Add Payment" at bounding box center [808, 206] width 169 height 18
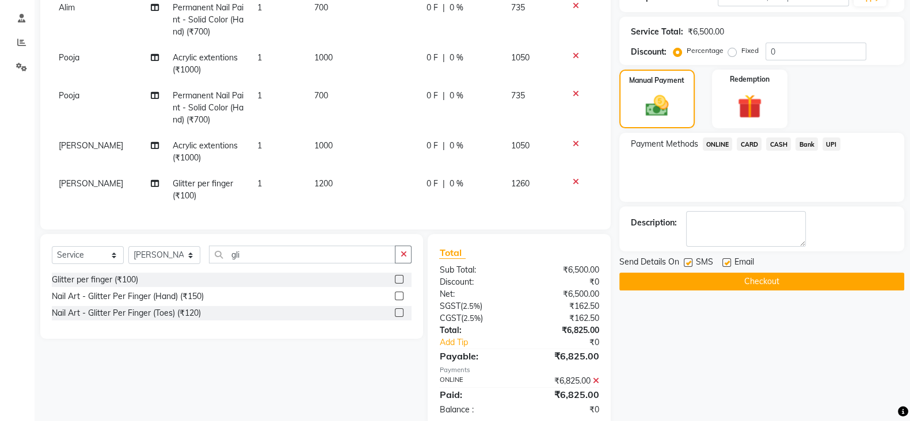
scroll to position [236, 0]
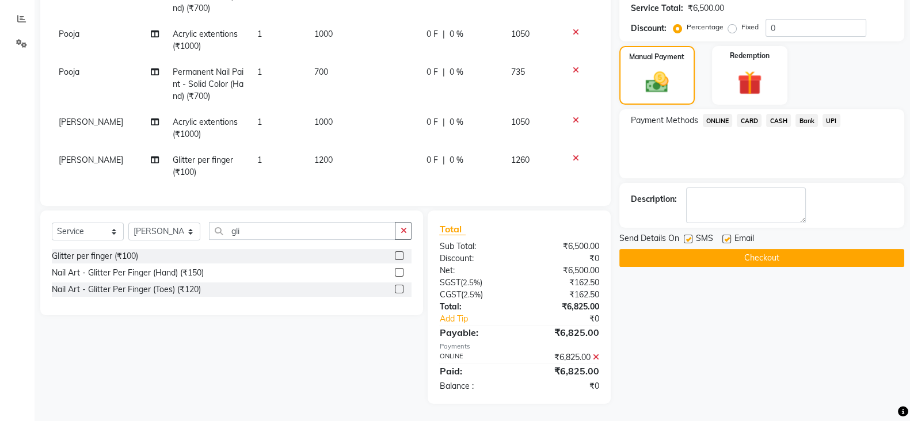
click at [714, 254] on button "Checkout" at bounding box center [761, 258] width 285 height 18
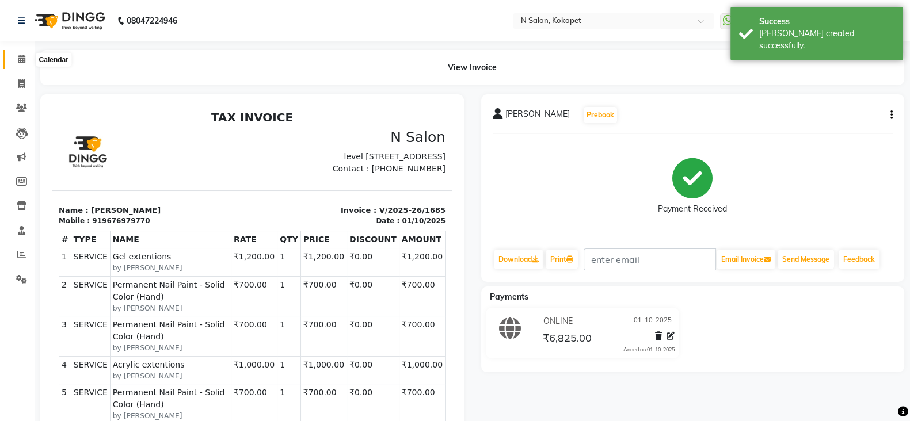
click at [14, 56] on span at bounding box center [22, 59] width 20 height 13
